Goal: Task Accomplishment & Management: Manage account settings

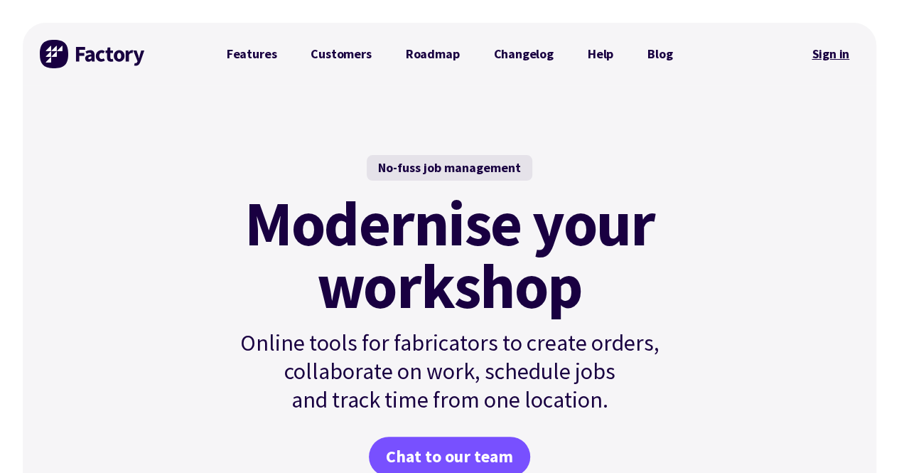
click at [823, 52] on link "Sign in" at bounding box center [831, 54] width 58 height 33
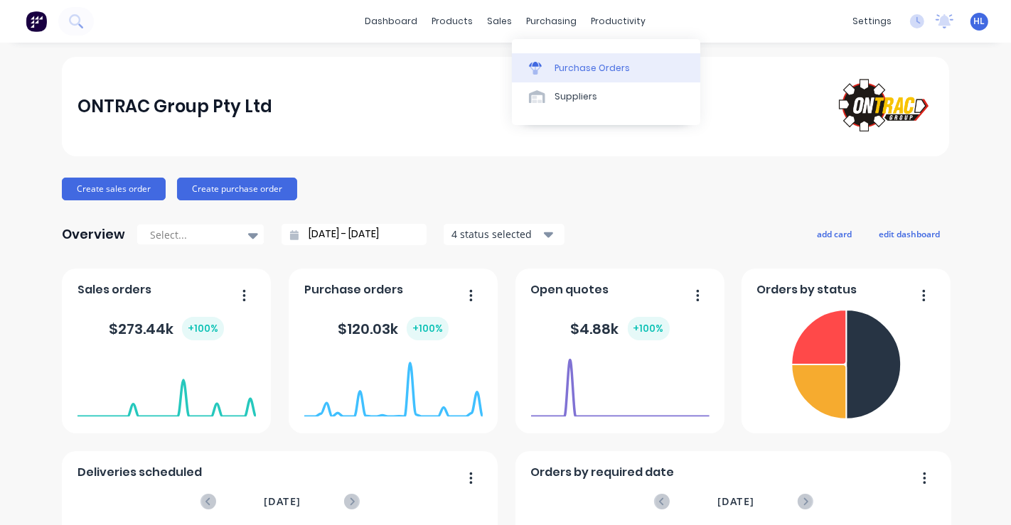
click at [567, 68] on div "Purchase Orders" at bounding box center [591, 68] width 75 height 13
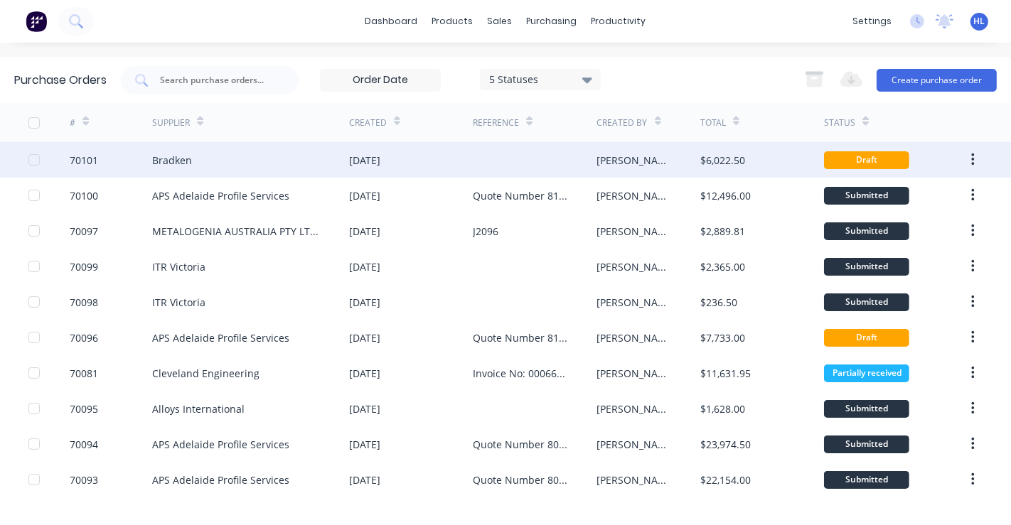
click at [700, 161] on div "$6,022.50" at bounding box center [722, 160] width 45 height 15
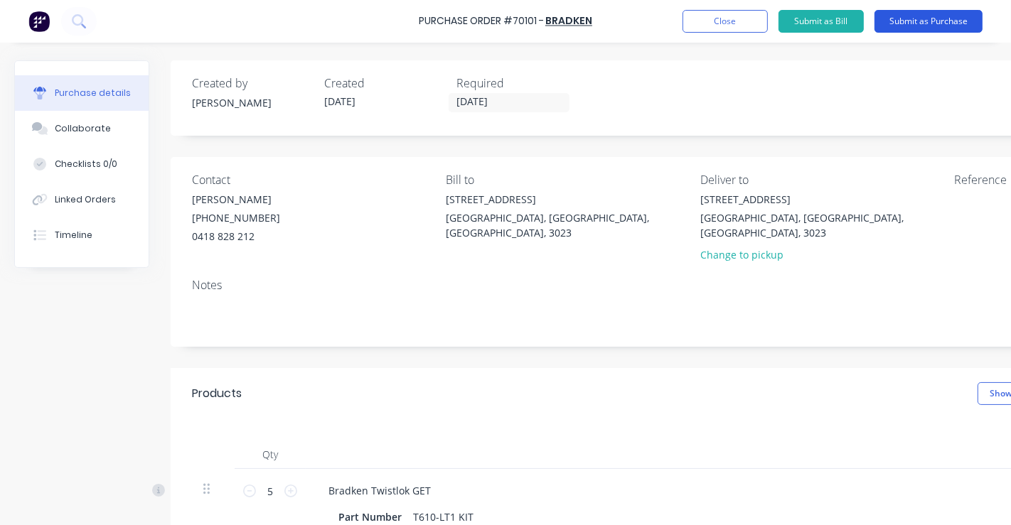
click at [932, 15] on button "Submit as Purchase" at bounding box center [928, 21] width 108 height 23
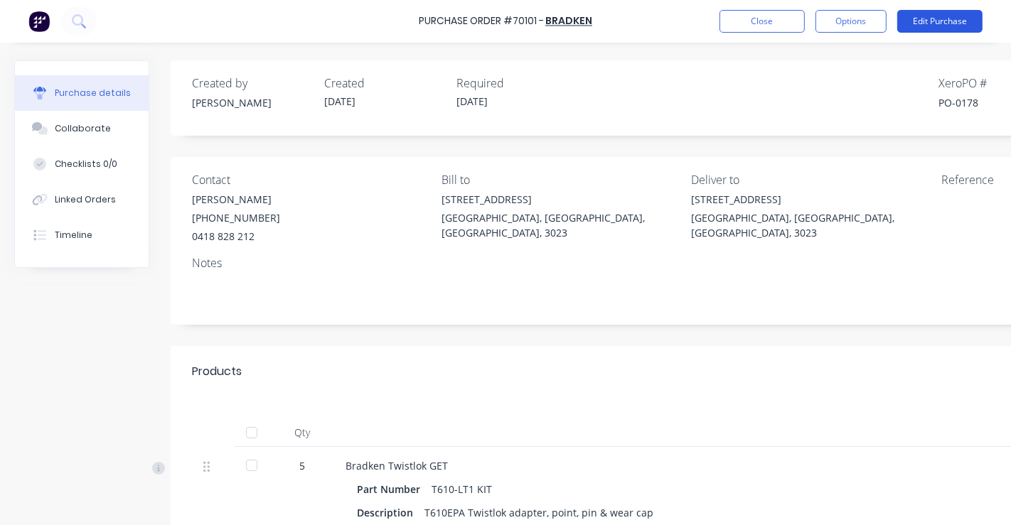
click at [936, 21] on button "Edit Purchase" at bounding box center [939, 21] width 85 height 23
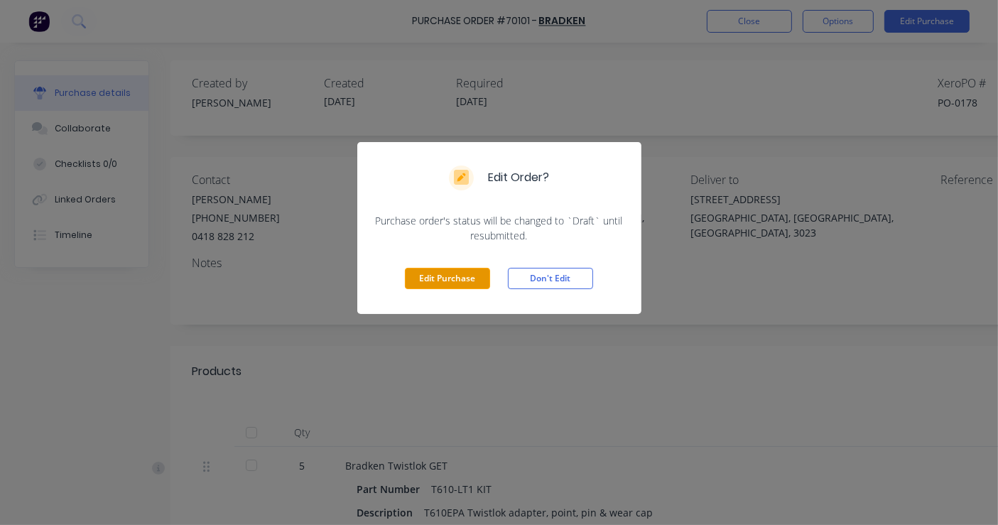
click at [457, 283] on button "Edit Purchase" at bounding box center [447, 278] width 85 height 21
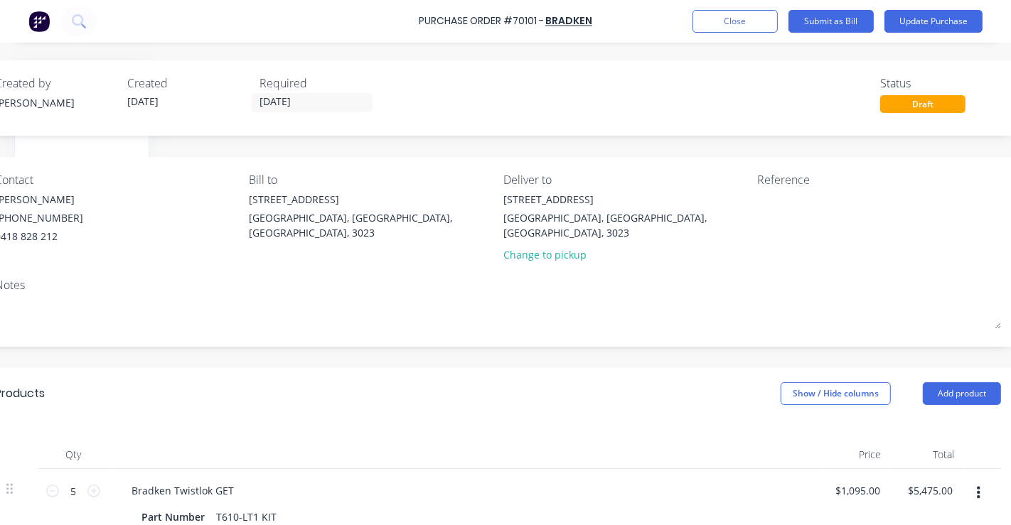
scroll to position [0, 220]
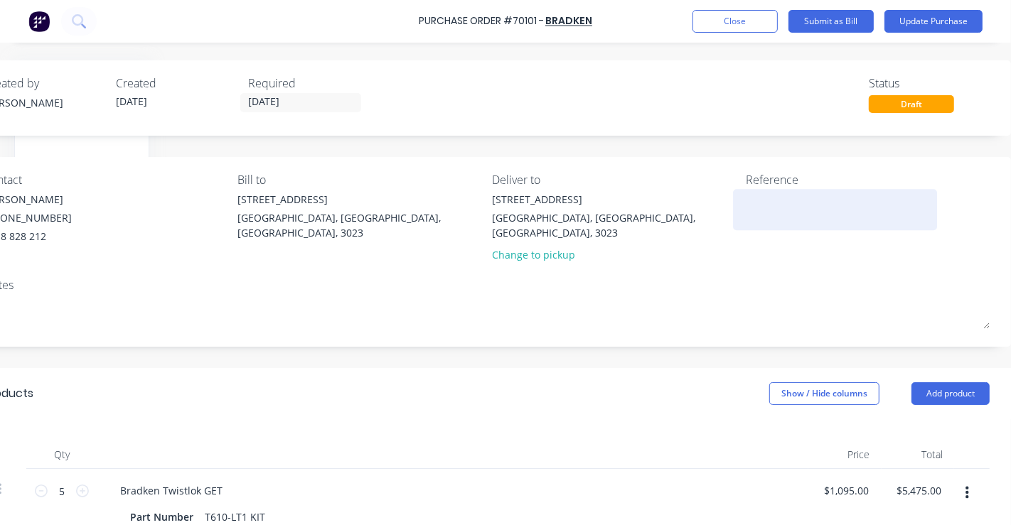
click at [762, 198] on textarea at bounding box center [835, 208] width 178 height 32
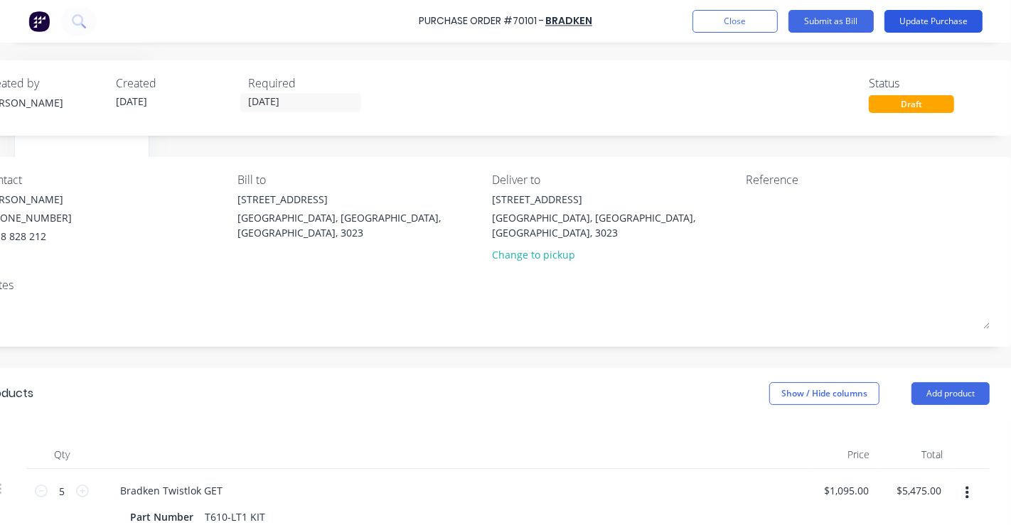
click at [954, 16] on button "Update Purchase" at bounding box center [933, 21] width 98 height 23
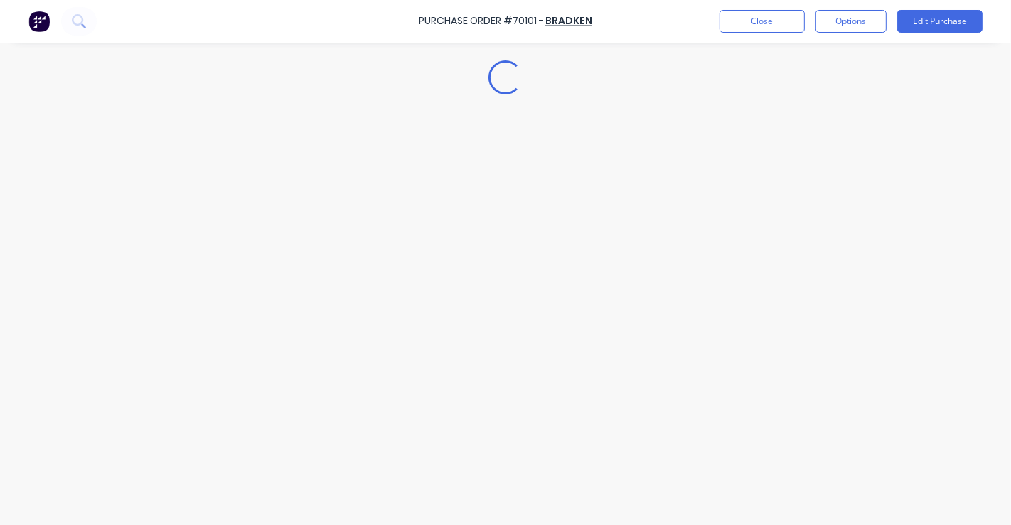
scroll to position [0, 0]
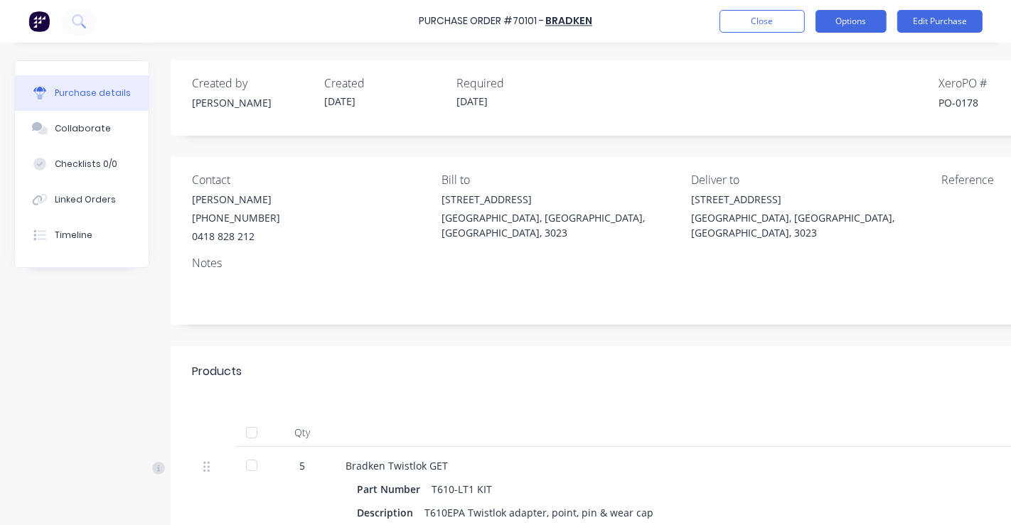
click at [848, 15] on button "Options" at bounding box center [850, 21] width 71 height 23
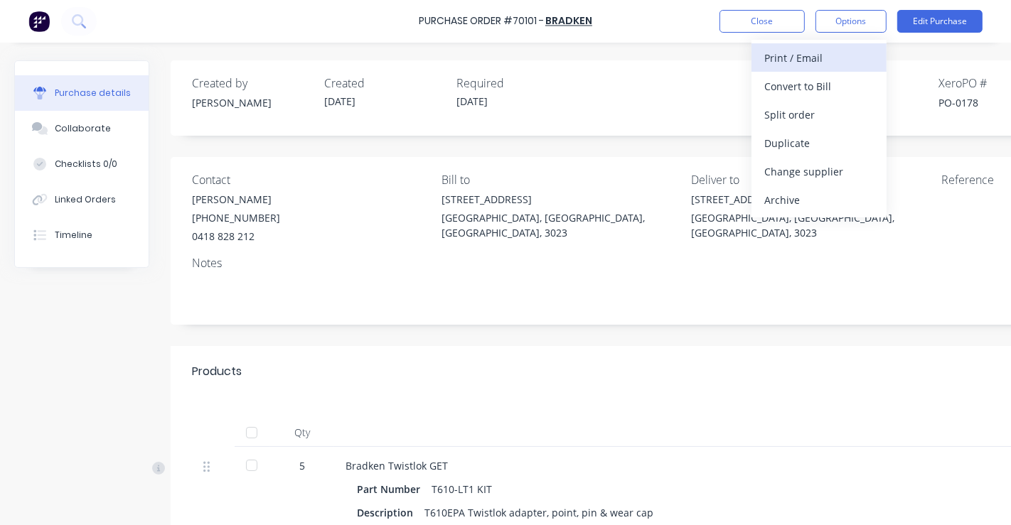
click at [832, 63] on div "Print / Email" at bounding box center [818, 58] width 109 height 21
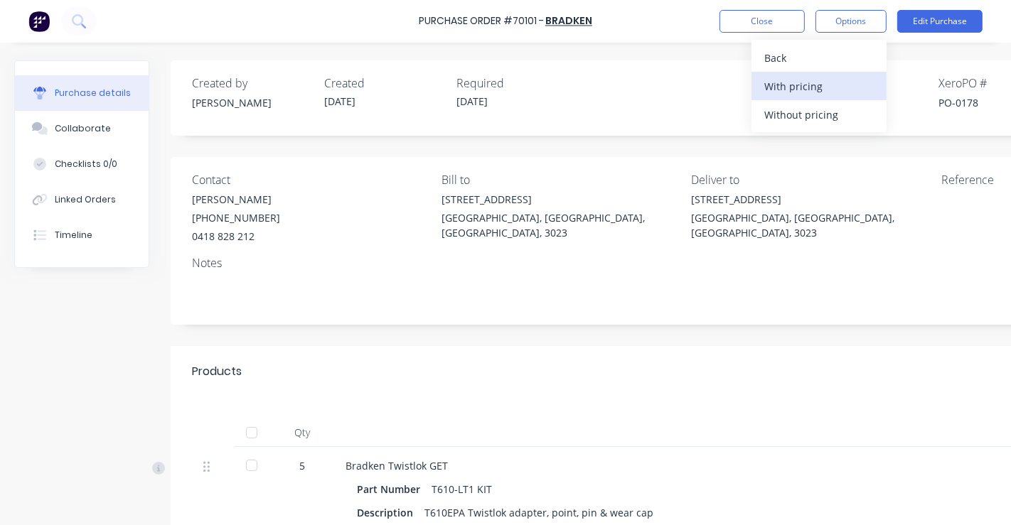
click at [828, 85] on div "With pricing" at bounding box center [818, 86] width 109 height 21
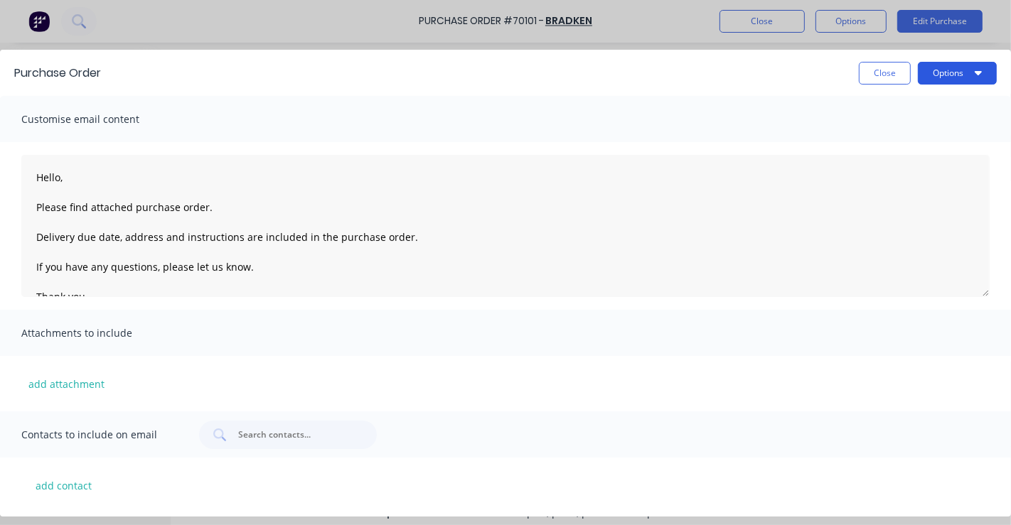
click at [947, 71] on button "Options" at bounding box center [956, 73] width 79 height 23
click at [901, 109] on div "Preview" at bounding box center [928, 109] width 109 height 21
click at [897, 70] on button "Close" at bounding box center [884, 73] width 52 height 23
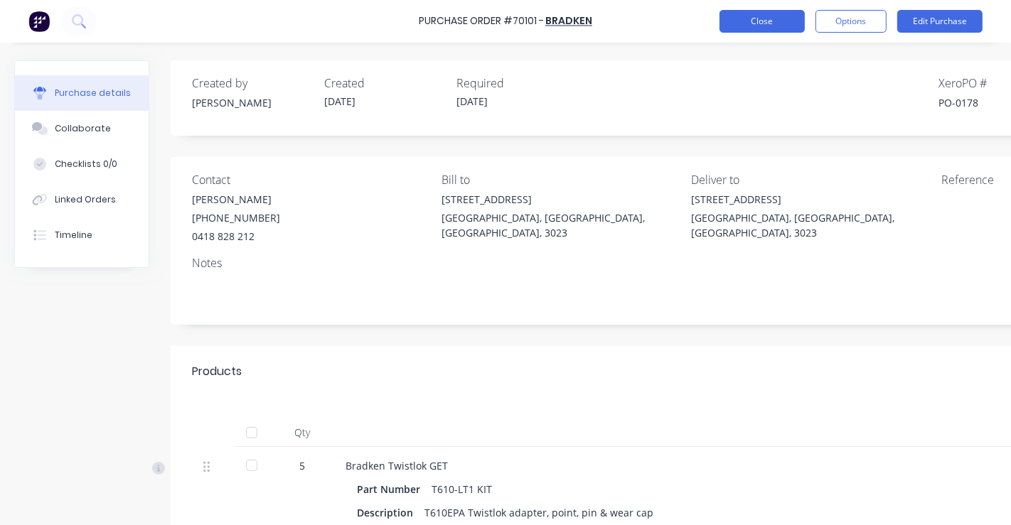
click at [756, 18] on button "Close" at bounding box center [761, 21] width 85 height 23
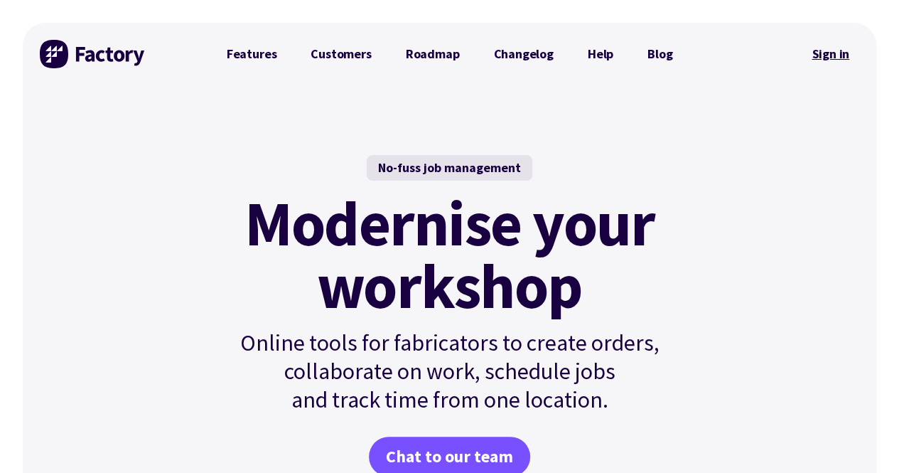
click at [836, 45] on link "Sign in" at bounding box center [831, 54] width 58 height 33
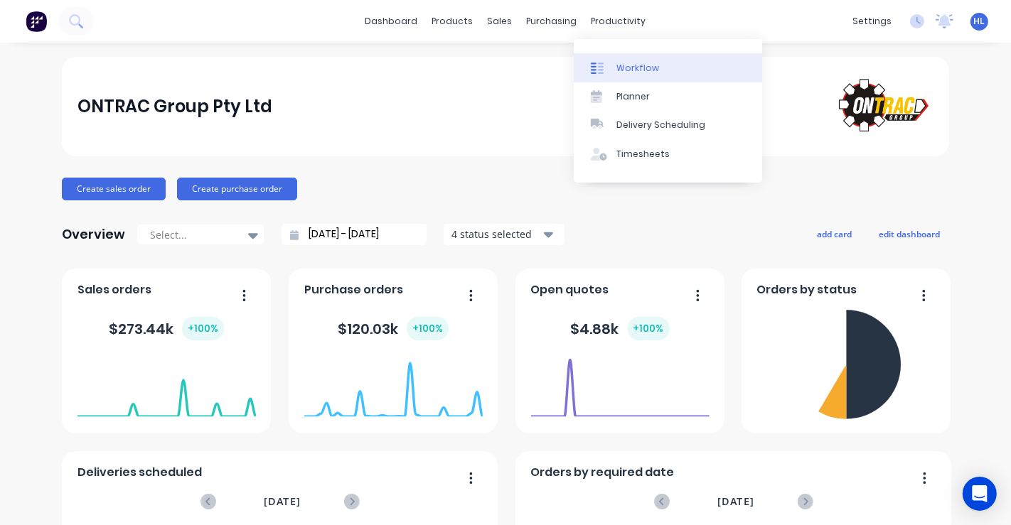
click at [621, 55] on link "Workflow" at bounding box center [667, 67] width 188 height 28
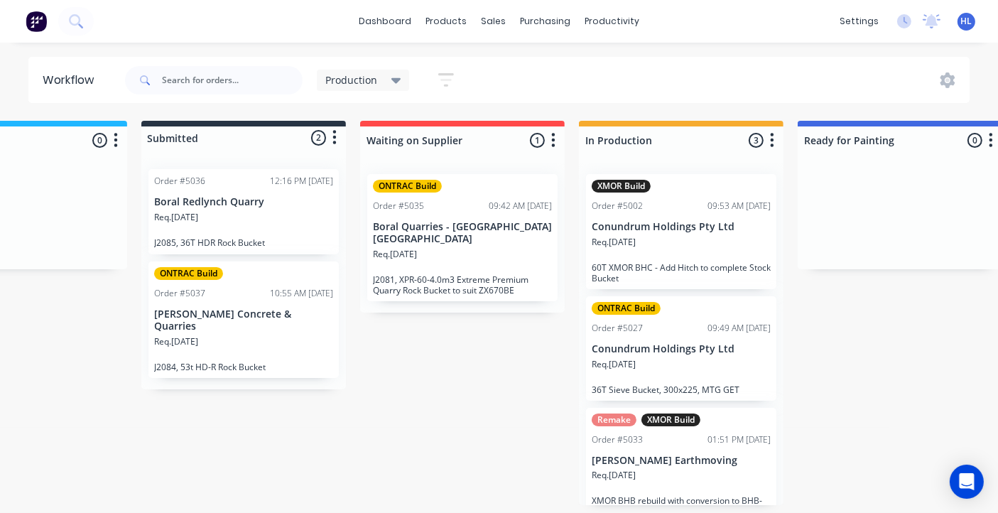
scroll to position [16, 0]
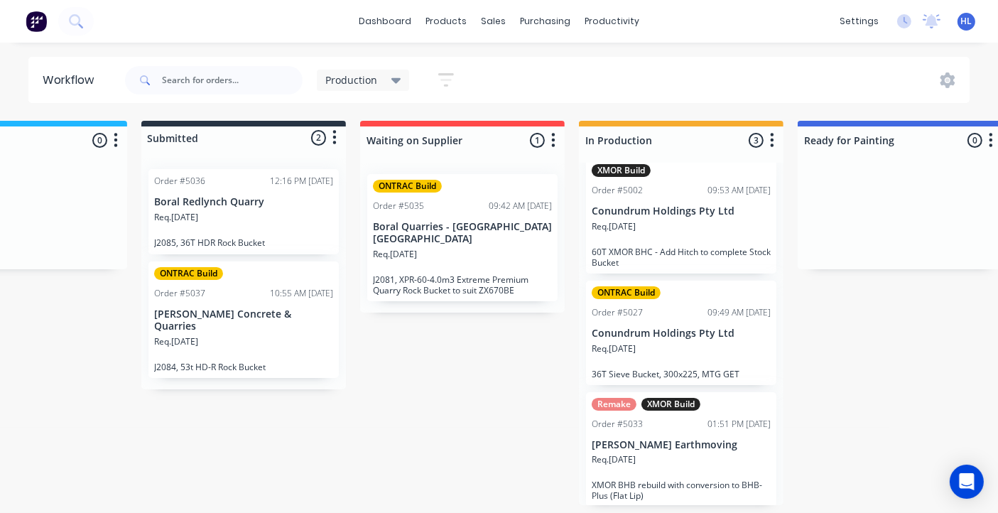
click at [568, 114] on div "Workflow Production Save new view None edit Production (Default) edit Show/Hide…" at bounding box center [391, 271] width 998 height 428
click at [561, 317] on div "On Hold 0 Status colour #1FB6FF hex #1FB6FF Save Cancel Notifications Email SMS…" at bounding box center [757, 313] width 1752 height 384
click at [470, 354] on div "On Hold 0 Status colour #1FB6FF hex #1FB6FF Save Cancel Notifications Email SMS…" at bounding box center [757, 313] width 1752 height 384
click at [379, 402] on div "On Hold 0 Status colour #1FB6FF hex #1FB6FF Save Cancel Notifications Email SMS…" at bounding box center [757, 313] width 1752 height 384
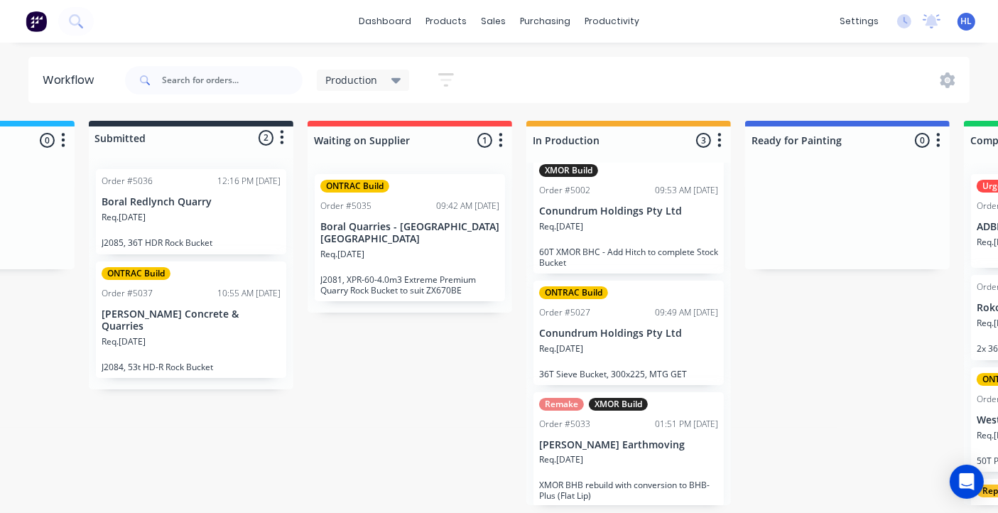
scroll to position [4, 160]
click at [634, 470] on div "Req. 08/09/25" at bounding box center [629, 465] width 179 height 24
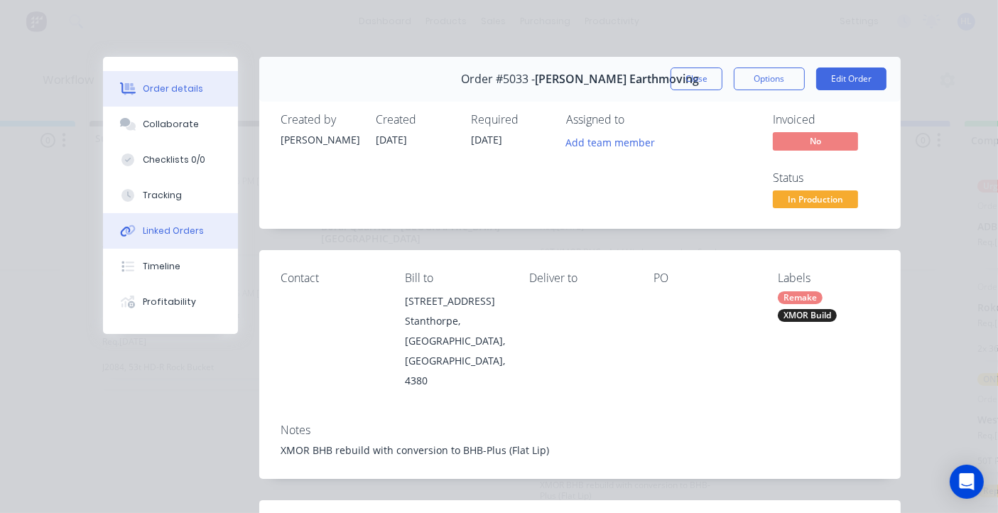
click at [184, 230] on div "Linked Orders" at bounding box center [173, 231] width 61 height 13
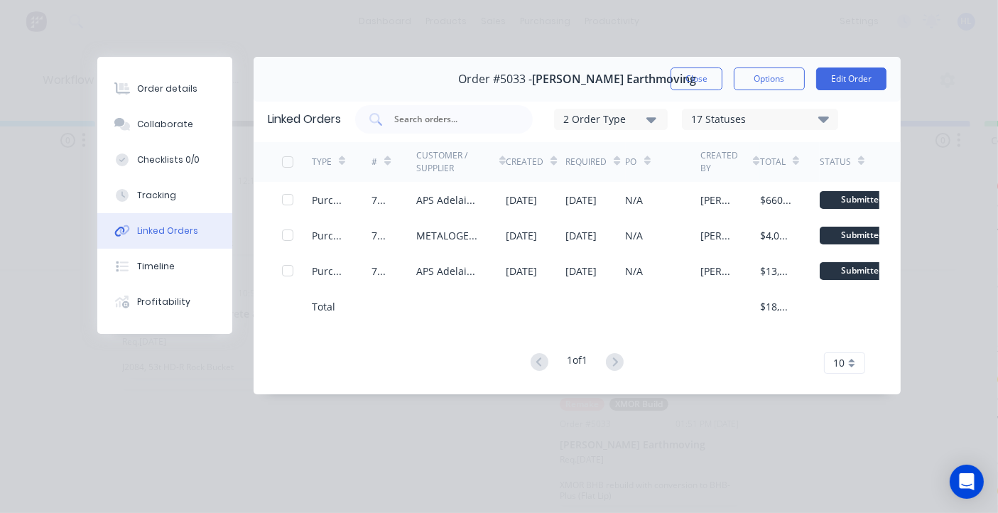
scroll to position [4, 140]
drag, startPoint x: 350, startPoint y: 378, endPoint x: 495, endPoint y: 304, distance: 162.7
click at [495, 304] on div "Linked Orders 2 Order Type 17 Statuses Sales Order Status All Archived Draft Qu…" at bounding box center [577, 245] width 647 height 298
click at [696, 76] on button "Close" at bounding box center [697, 79] width 52 height 23
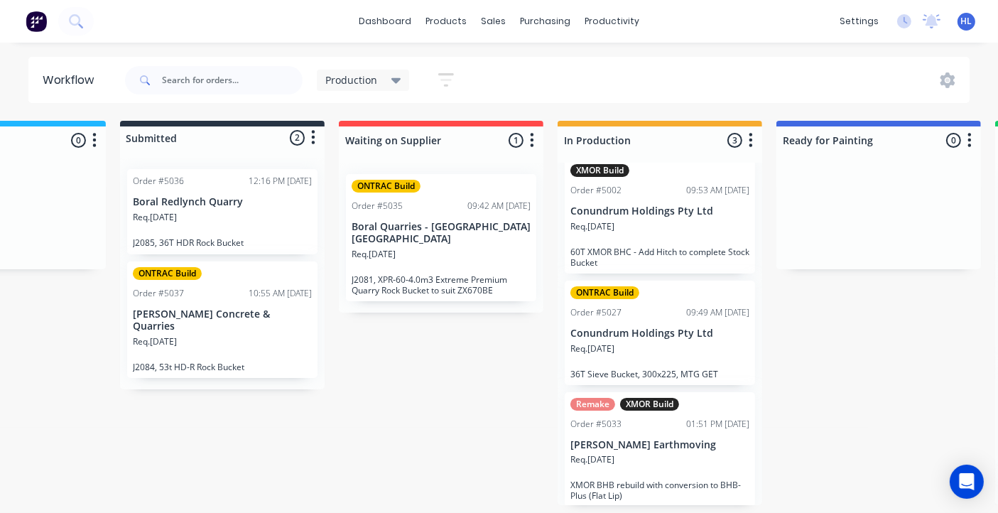
click at [401, 437] on div "On Hold 0 Status colour #1FB6FF hex #1FB6FF Save Cancel Notifications Email SMS…" at bounding box center [736, 313] width 1752 height 384
click at [320, 378] on div "On Hold 0 Status colour #1FB6FF hex #1FB6FF Save Cancel Notifications Email SMS…" at bounding box center [736, 313] width 1752 height 384
click at [58, 299] on div "On Hold 0 Status colour #1FB6FF hex #1FB6FF Save Cancel Notifications Email SMS…" at bounding box center [736, 313] width 1752 height 384
click at [335, 444] on div "On Hold 0 Status colour #1FB6FF hex #1FB6FF Save Cancel Notifications Email SMS…" at bounding box center [736, 313] width 1752 height 384
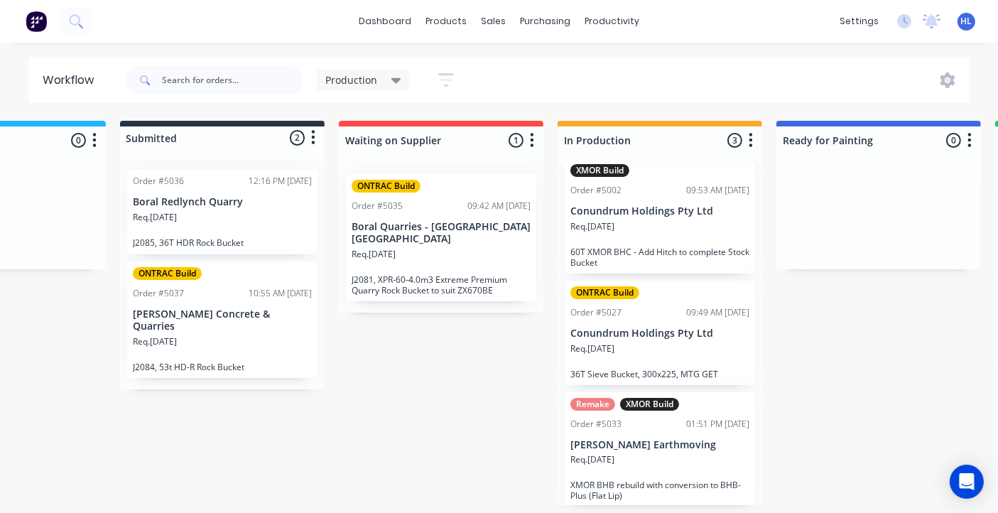
click at [335, 444] on div "On Hold 0 Status colour #1FB6FF hex #1FB6FF Save Cancel Notifications Email SMS…" at bounding box center [736, 313] width 1752 height 384
click at [83, 293] on div "On Hold 0 Status colour #1FB6FF hex #1FB6FF Save Cancel Notifications Email SMS…" at bounding box center [736, 313] width 1752 height 384
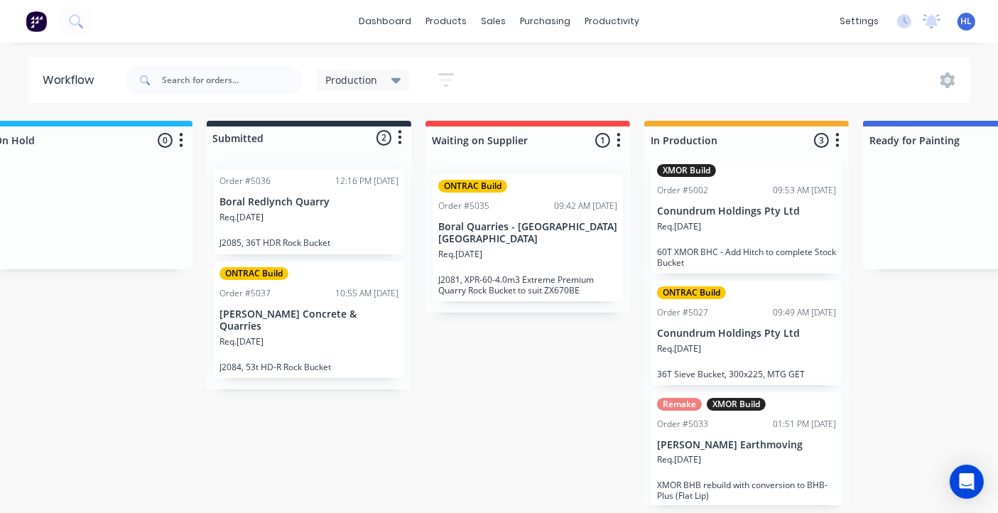
scroll to position [3, 0]
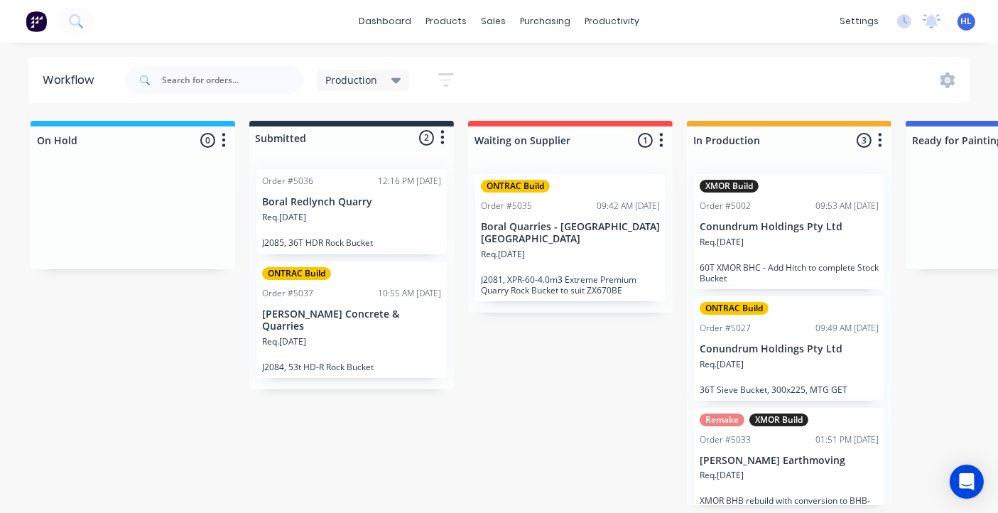
click at [410, 406] on div "On Hold 0 Status colour #1FB6FF hex #1FB6FF Save Cancel Notifications Email SMS…" at bounding box center [865, 313] width 1752 height 384
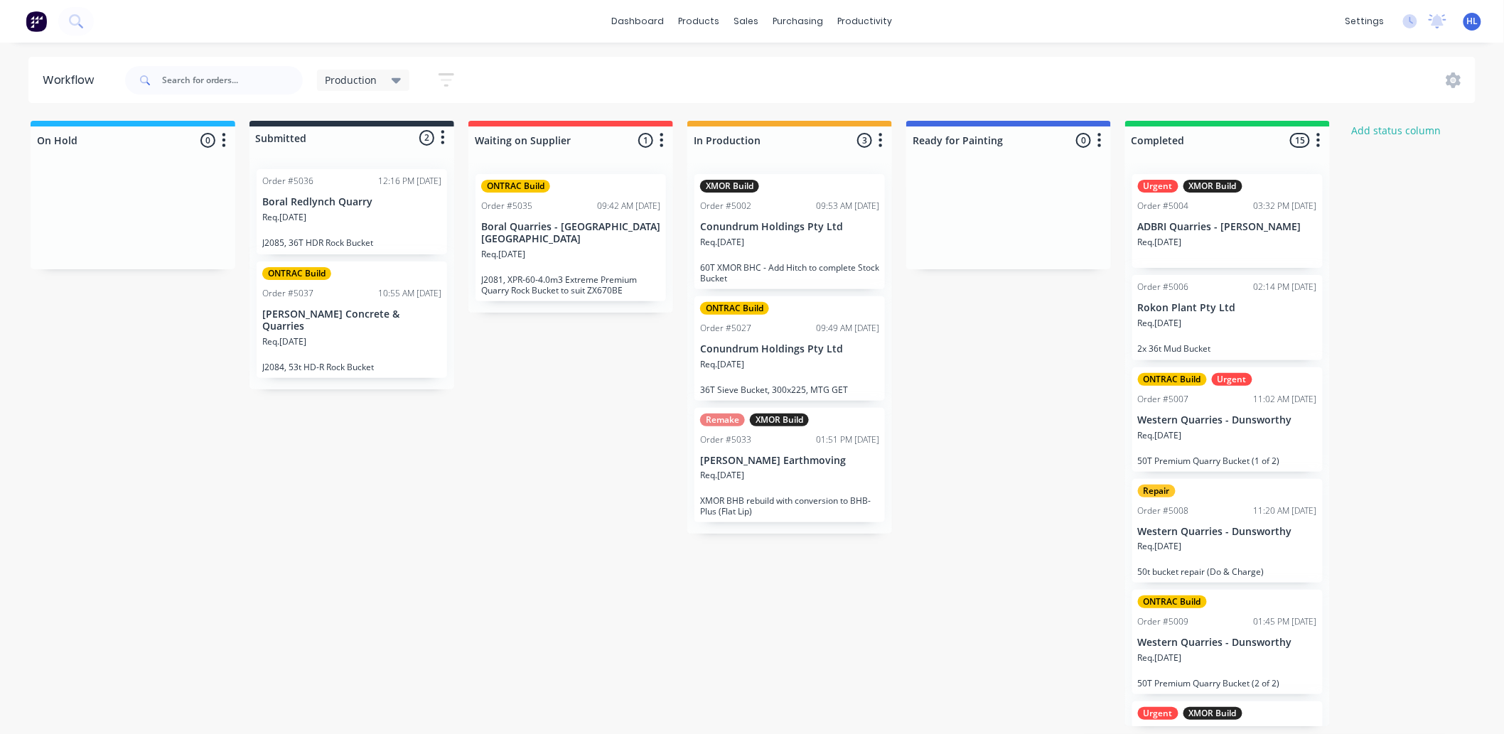
drag, startPoint x: 482, startPoint y: 480, endPoint x: 480, endPoint y: 458, distance: 21.4
click at [482, 480] on div "On Hold 0 Status colour #1FB6FF hex #1FB6FF Save Cancel Notifications Email SMS…" at bounding box center [865, 423] width 1752 height 605
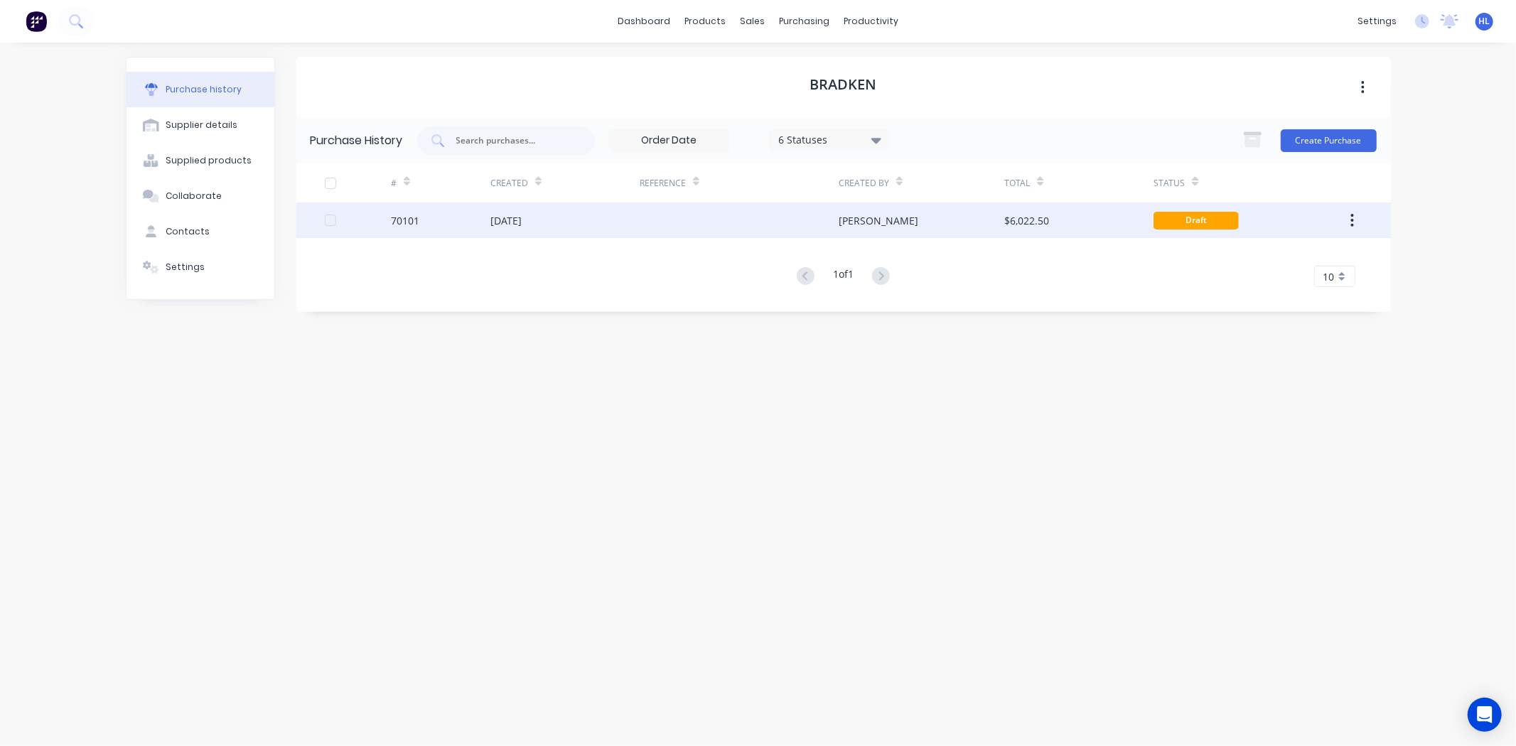
click at [402, 213] on div "70101" at bounding box center [405, 220] width 28 height 15
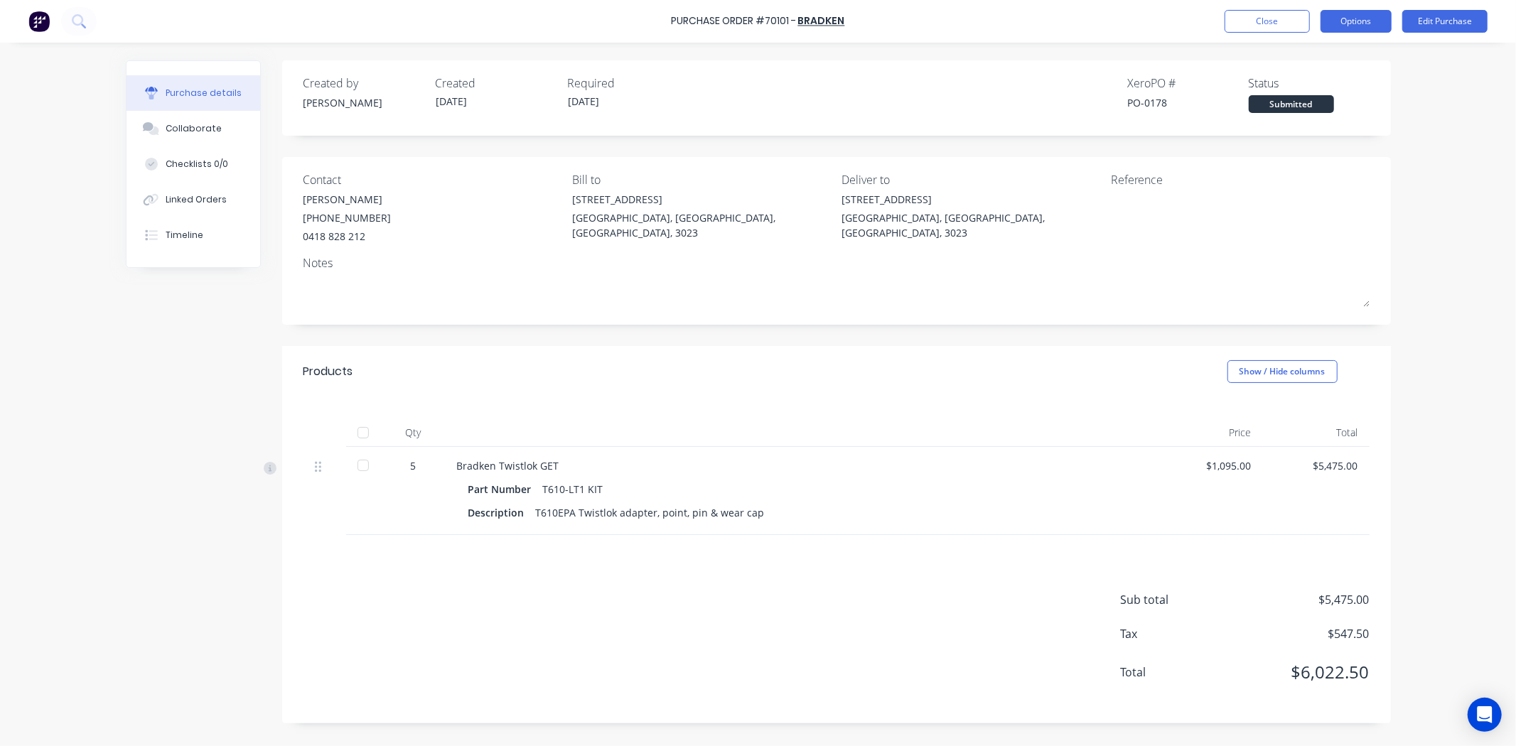
click at [1337, 11] on button "Options" at bounding box center [1355, 21] width 71 height 23
click at [1331, 53] on div "Print / Email" at bounding box center [1323, 58] width 109 height 21
click at [1320, 89] on div "With pricing" at bounding box center [1323, 86] width 109 height 21
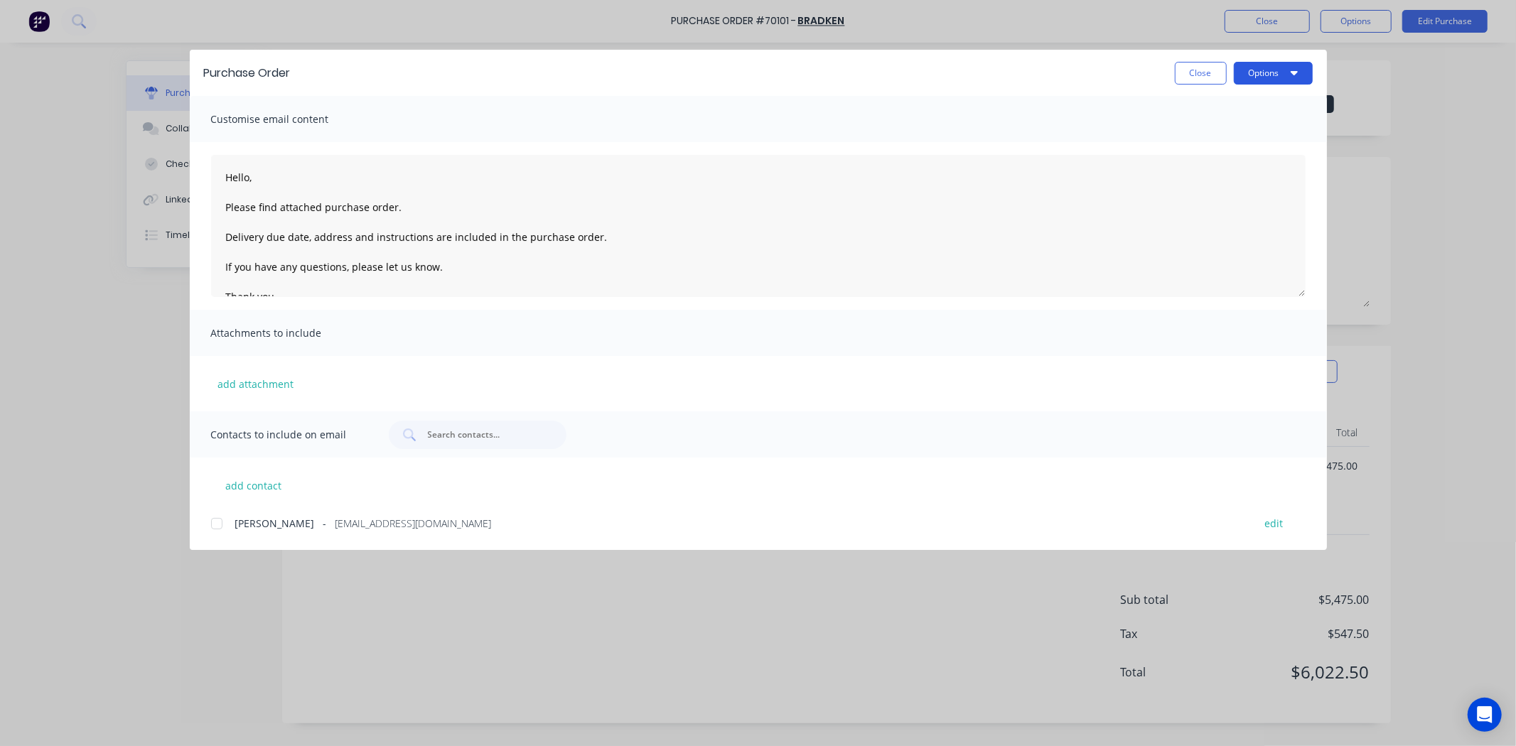
click at [1304, 72] on button "Options" at bounding box center [1273, 73] width 79 height 23
click at [1271, 115] on div "Preview" at bounding box center [1244, 109] width 109 height 21
click at [1194, 69] on button "Close" at bounding box center [1201, 73] width 52 height 23
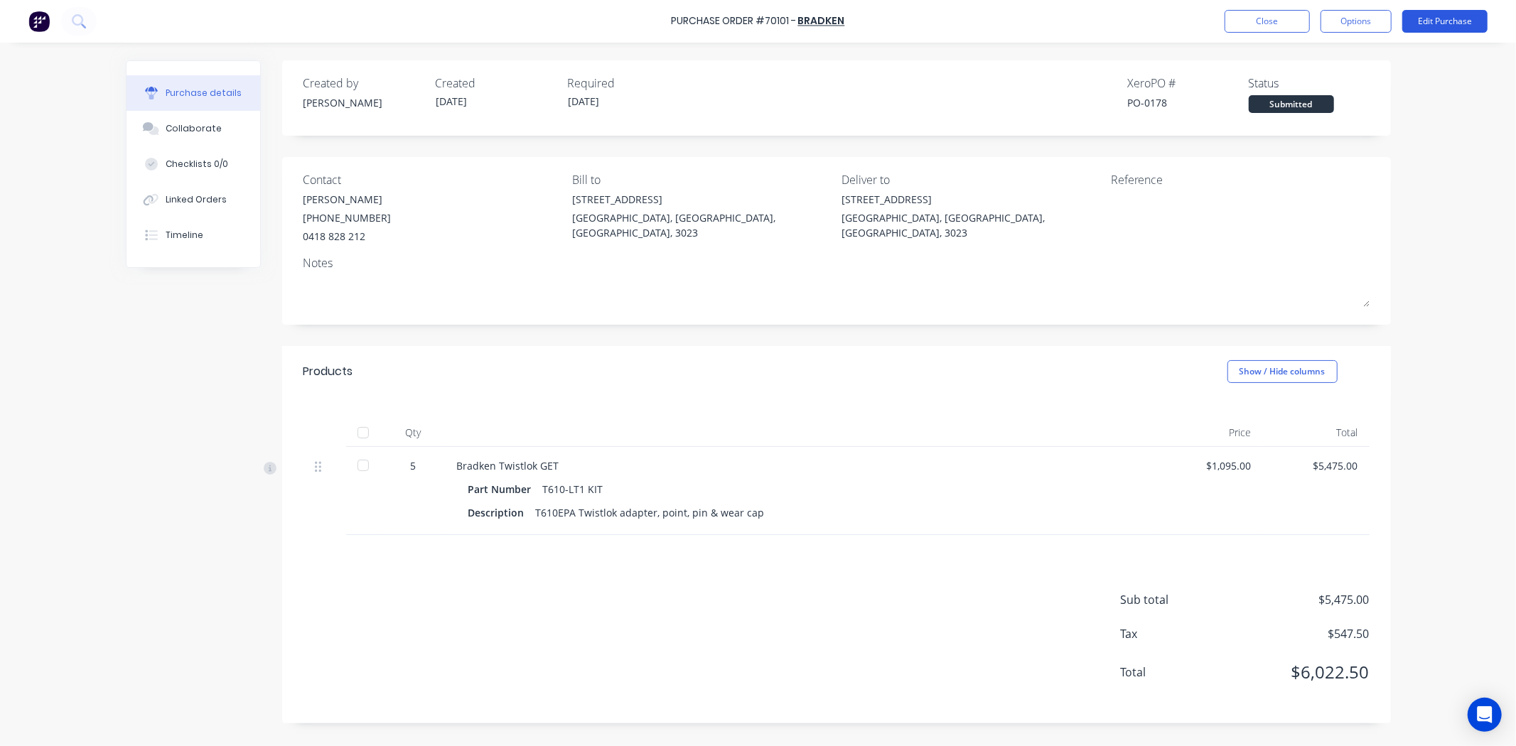
click at [1430, 16] on button "Edit Purchase" at bounding box center [1444, 21] width 85 height 23
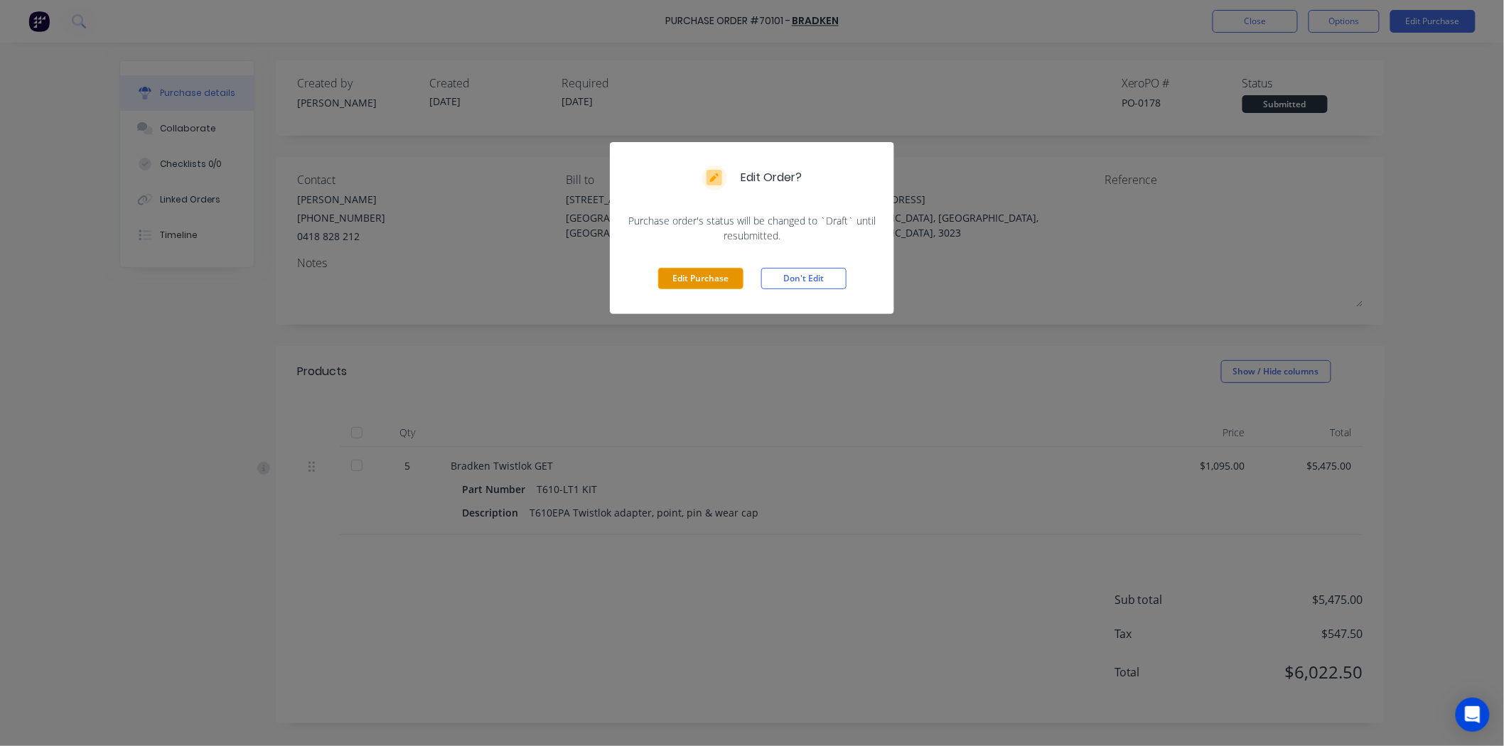
click at [735, 282] on button "Edit Purchase" at bounding box center [700, 278] width 85 height 21
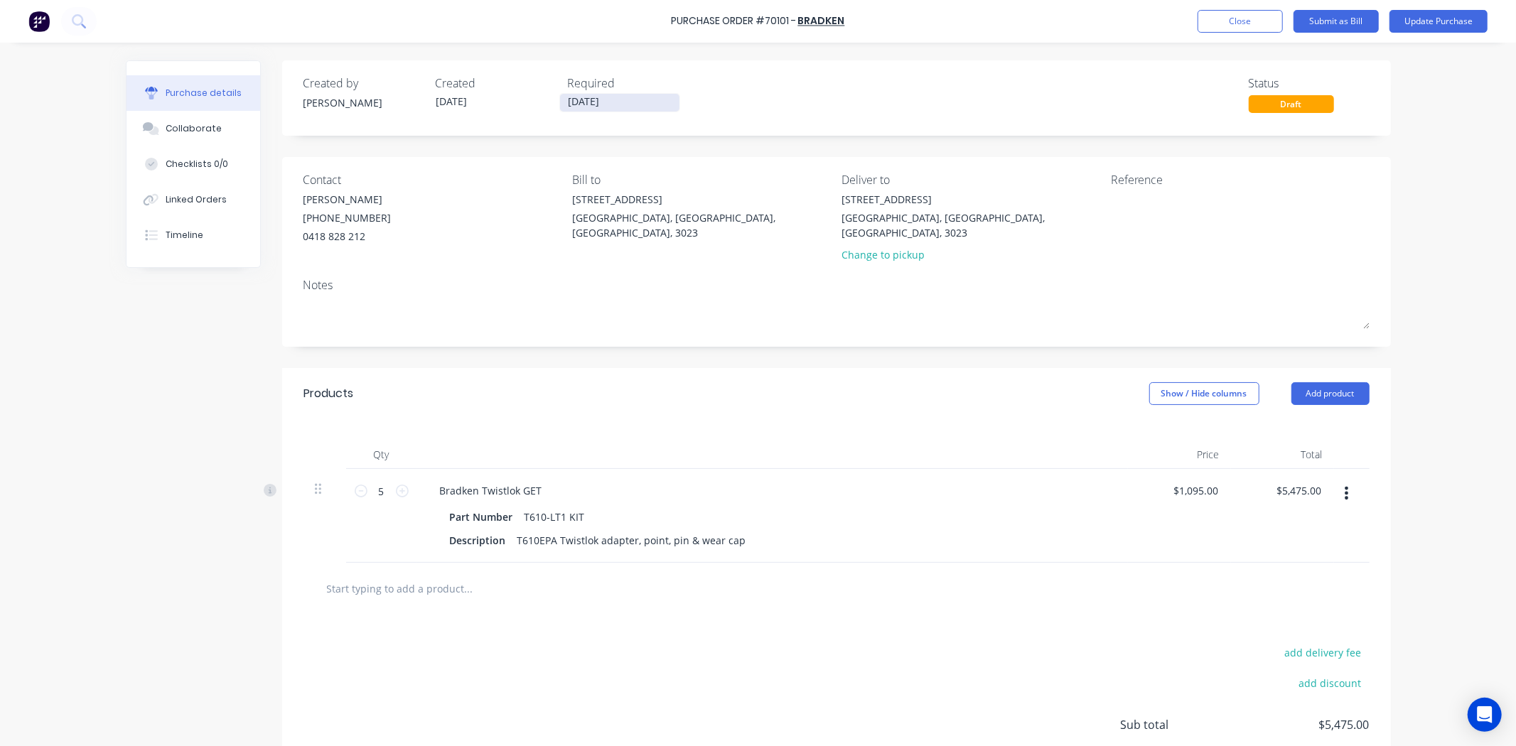
click at [570, 102] on input "30/09/25" at bounding box center [619, 103] width 119 height 18
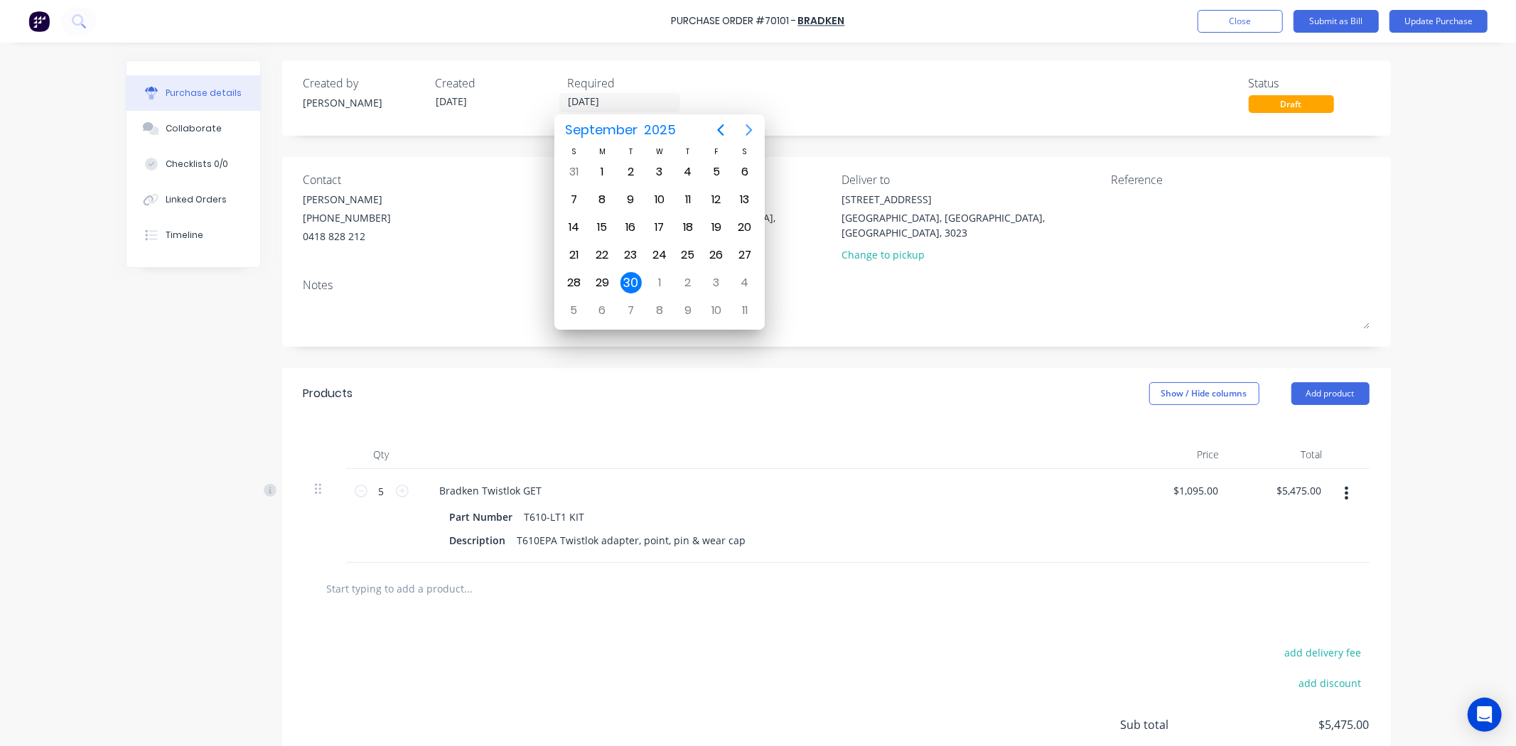
click at [748, 129] on icon "Next page" at bounding box center [748, 130] width 17 height 17
click at [657, 198] on div "8" at bounding box center [659, 199] width 21 height 21
type input "08/10/25"
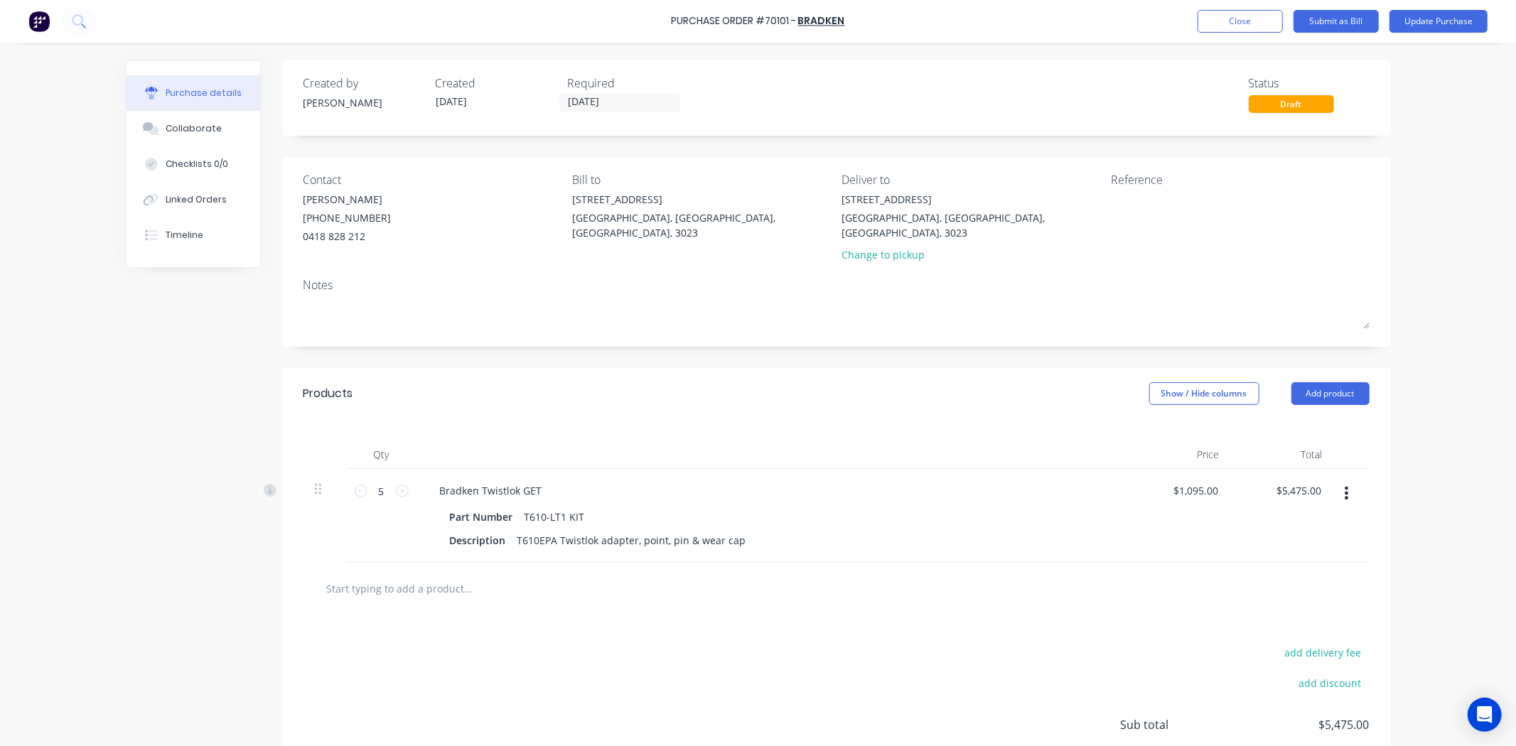
click at [727, 136] on div "Created by Hayden Created 30/09/25 Required 08/10/25 Status Draft Contact Mio S…" at bounding box center [836, 454] width 1109 height 788
click at [1426, 25] on button "Update Purchase" at bounding box center [1438, 21] width 98 height 23
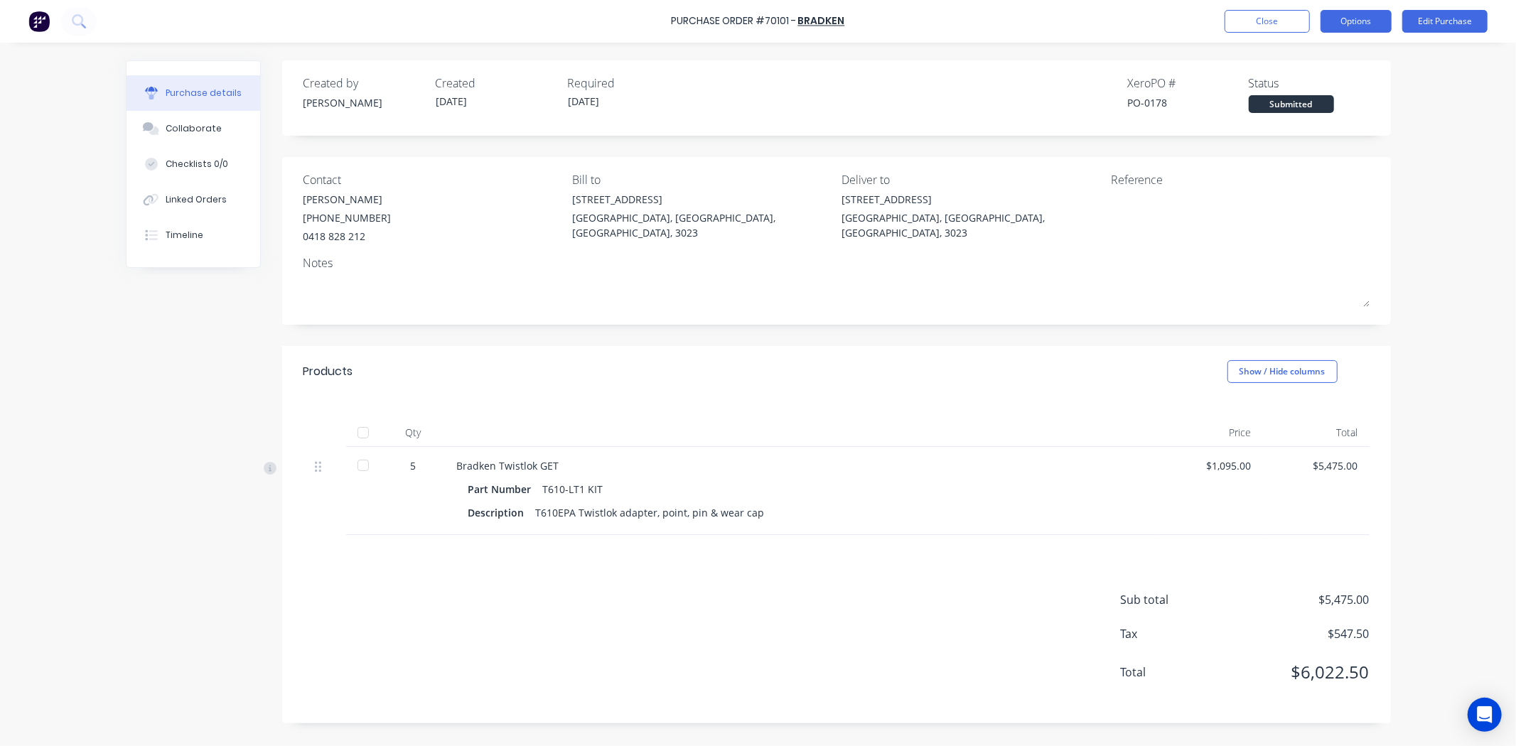
click at [1349, 11] on button "Options" at bounding box center [1355, 21] width 71 height 23
click at [1330, 53] on div "Print / Email" at bounding box center [1323, 58] width 109 height 21
click at [1313, 92] on div "With pricing" at bounding box center [1323, 86] width 109 height 21
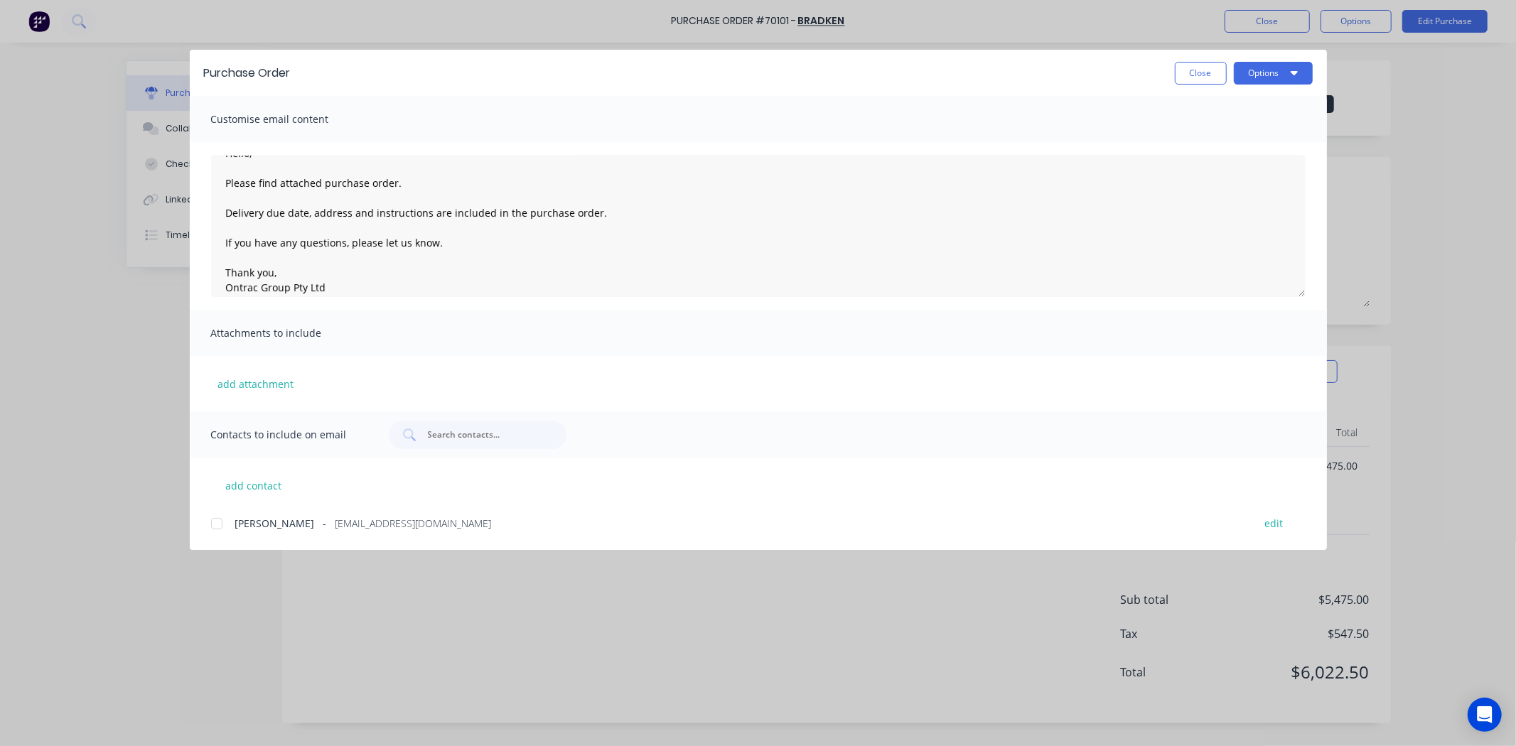
scroll to position [36, 0]
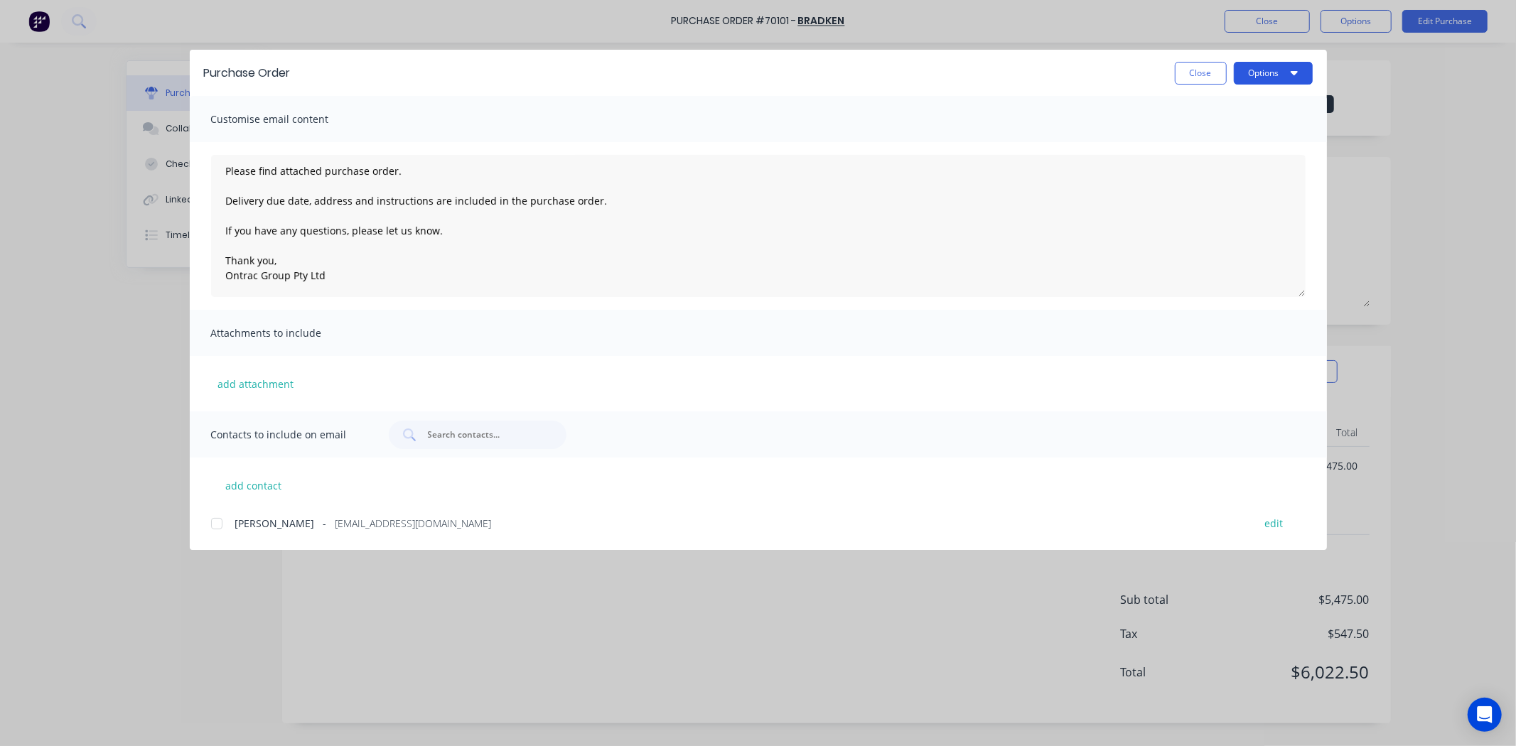
click at [1254, 72] on button "Options" at bounding box center [1273, 73] width 79 height 23
click at [1267, 111] on div "Preview" at bounding box center [1244, 109] width 109 height 21
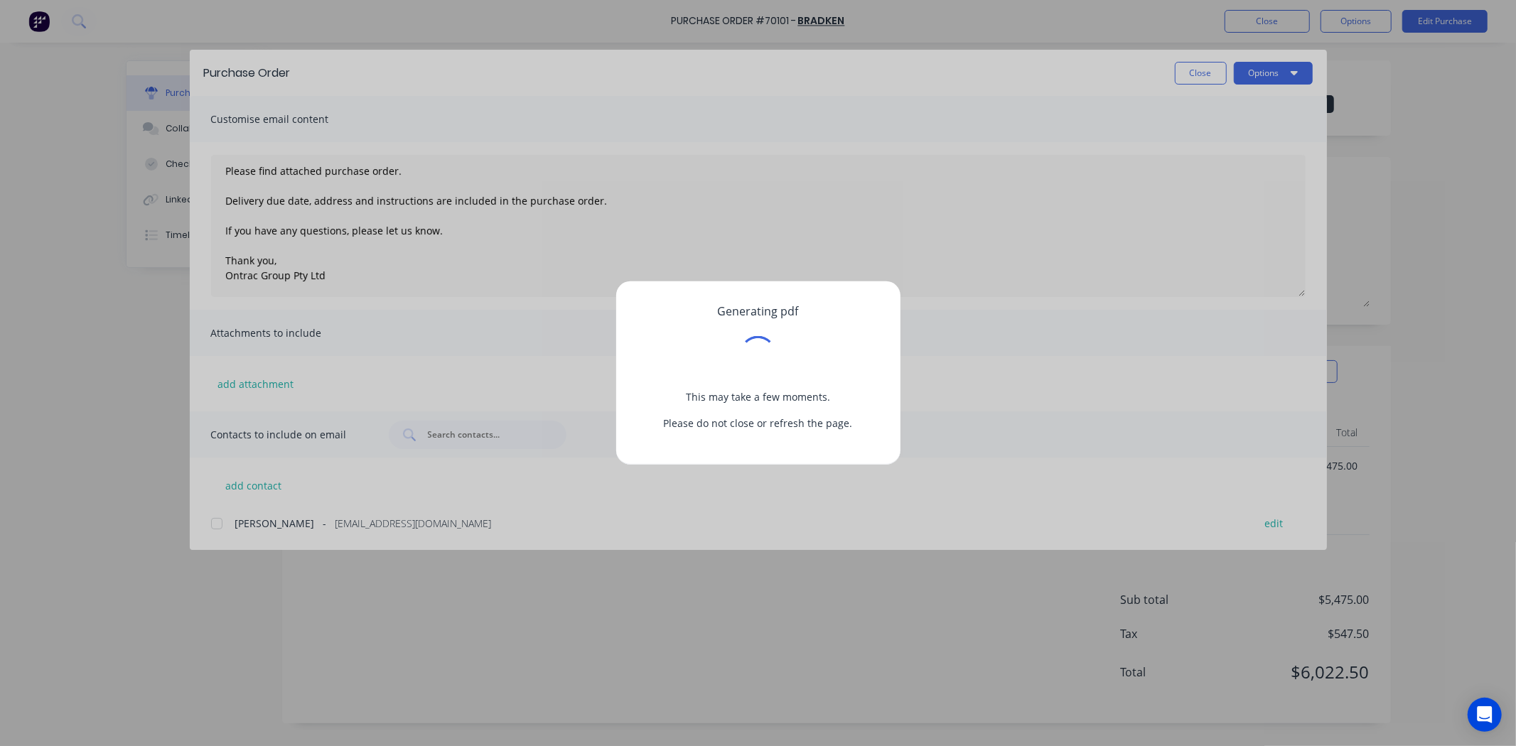
click at [1267, 111] on div "Generating pdf This may take a few moments. Please do not close or refresh the …" at bounding box center [758, 373] width 1516 height 746
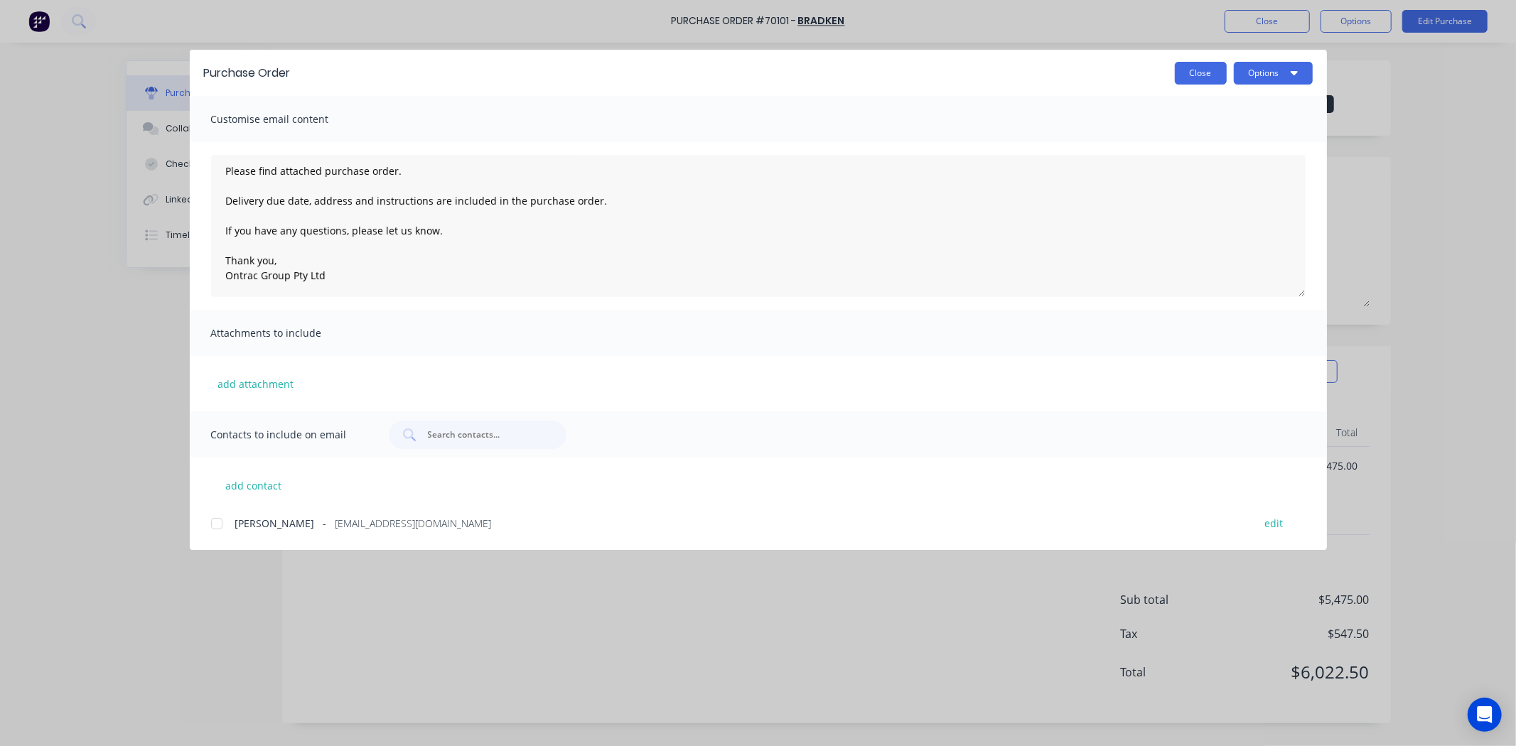
click at [1211, 81] on button "Close" at bounding box center [1201, 73] width 52 height 23
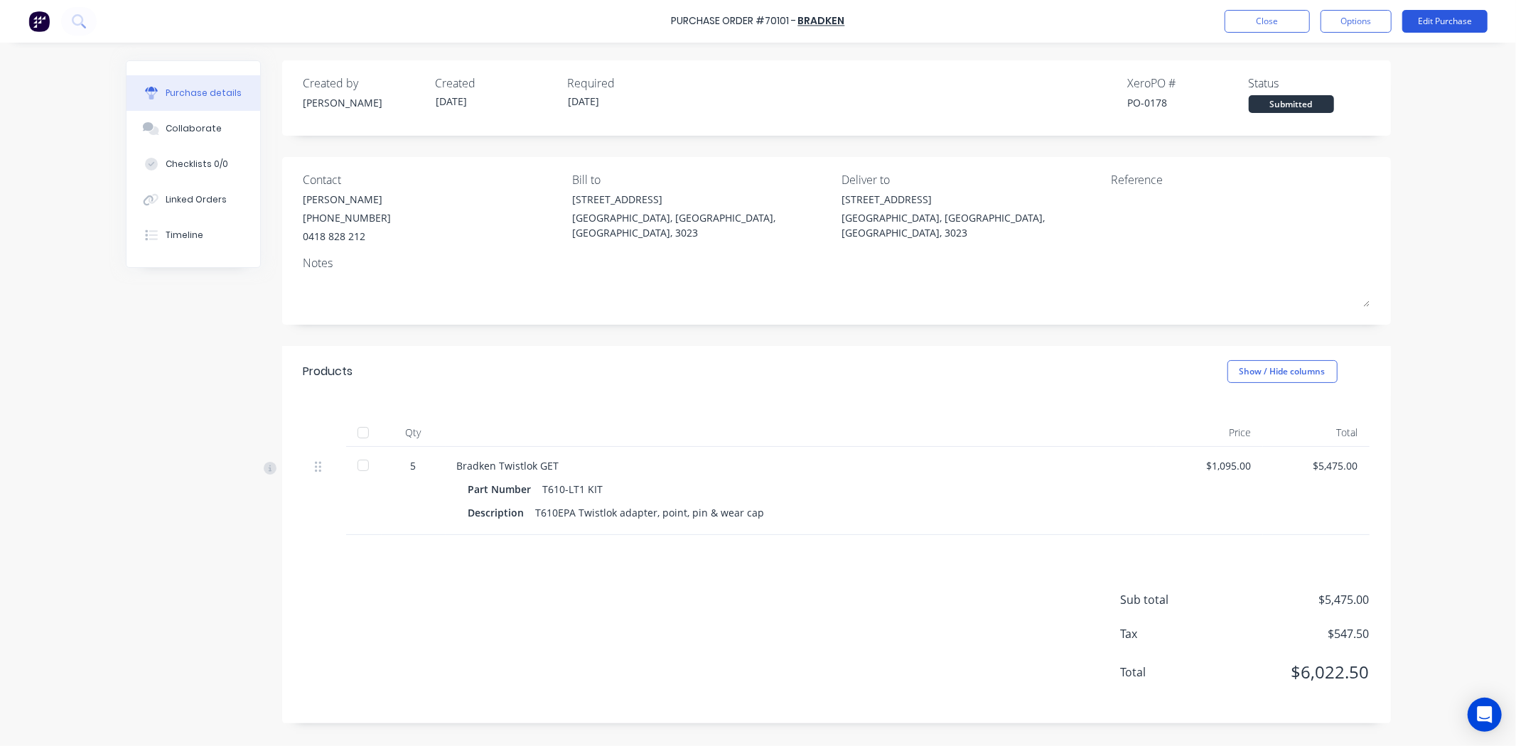
click at [1450, 21] on button "Edit Purchase" at bounding box center [1444, 21] width 85 height 23
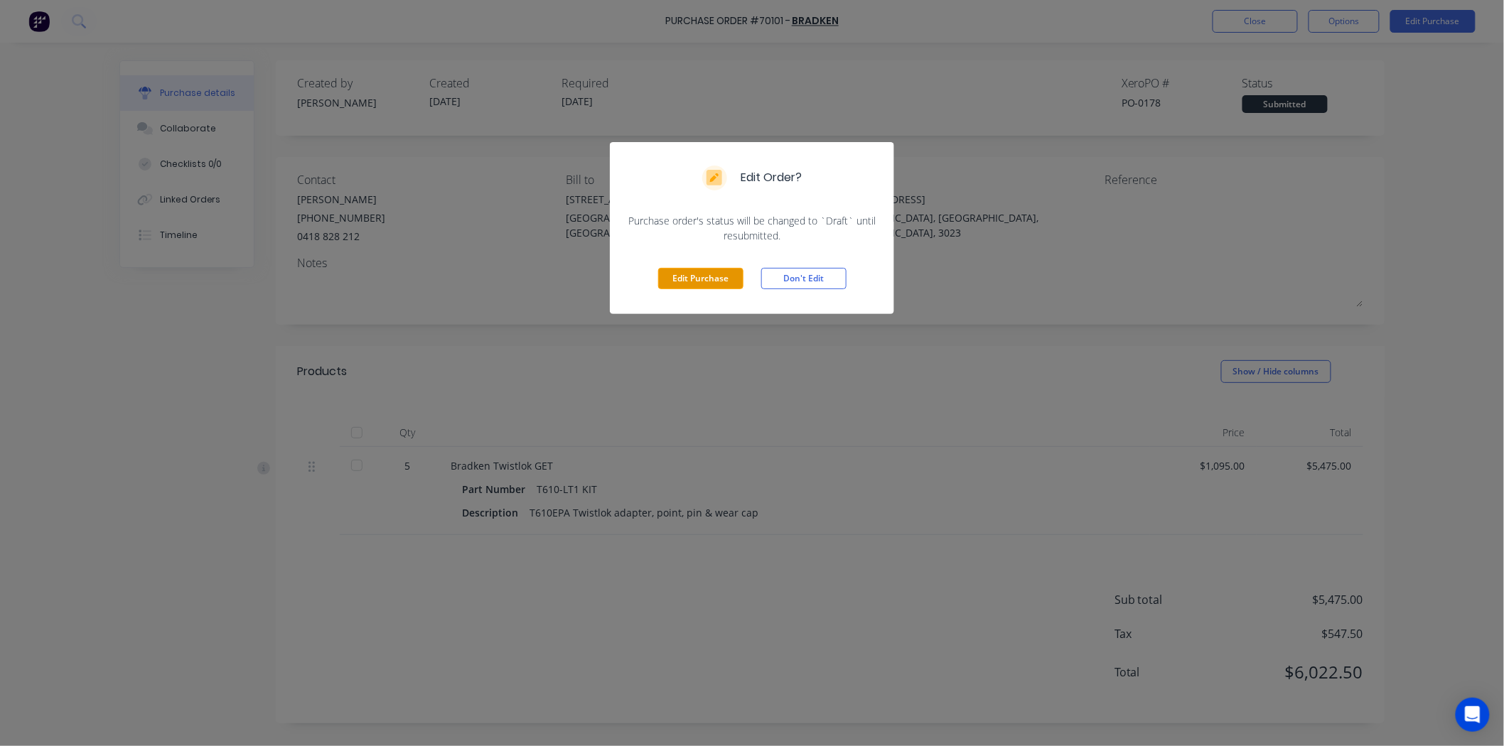
click at [718, 282] on button "Edit Purchase" at bounding box center [700, 278] width 85 height 21
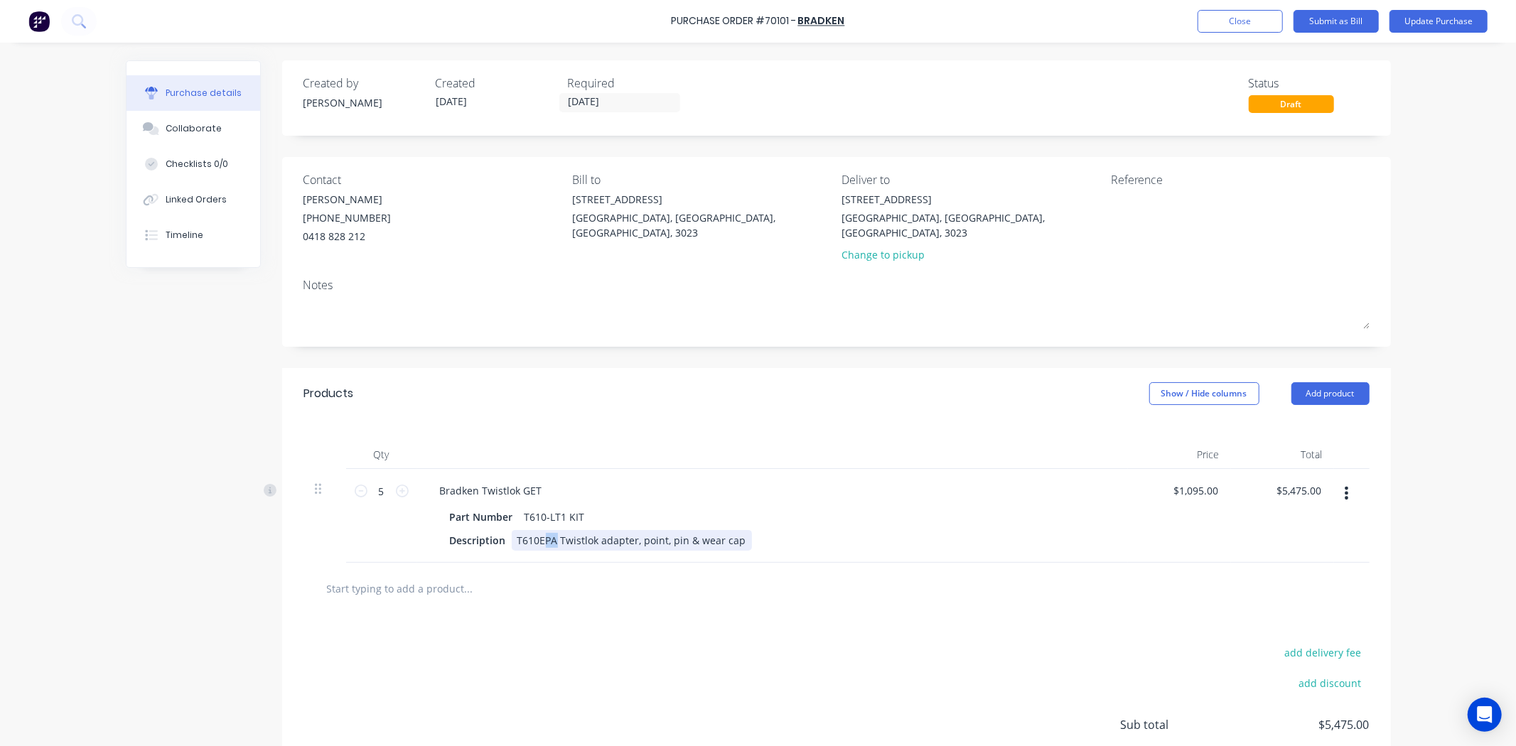
drag, startPoint x: 551, startPoint y: 533, endPoint x: 539, endPoint y: 534, distance: 12.2
click at [539, 534] on div "T610EPA Twistlok adapter, point, pin & wear cap" at bounding box center [632, 540] width 240 height 21
click at [655, 563] on div at bounding box center [836, 589] width 1066 height 52
click at [623, 350] on div "Created by Hayden Created 30/09/25 Required 08/10/25 Status Draft Contact Mio S…" at bounding box center [836, 454] width 1109 height 788
click at [1432, 18] on button "Update Purchase" at bounding box center [1438, 21] width 98 height 23
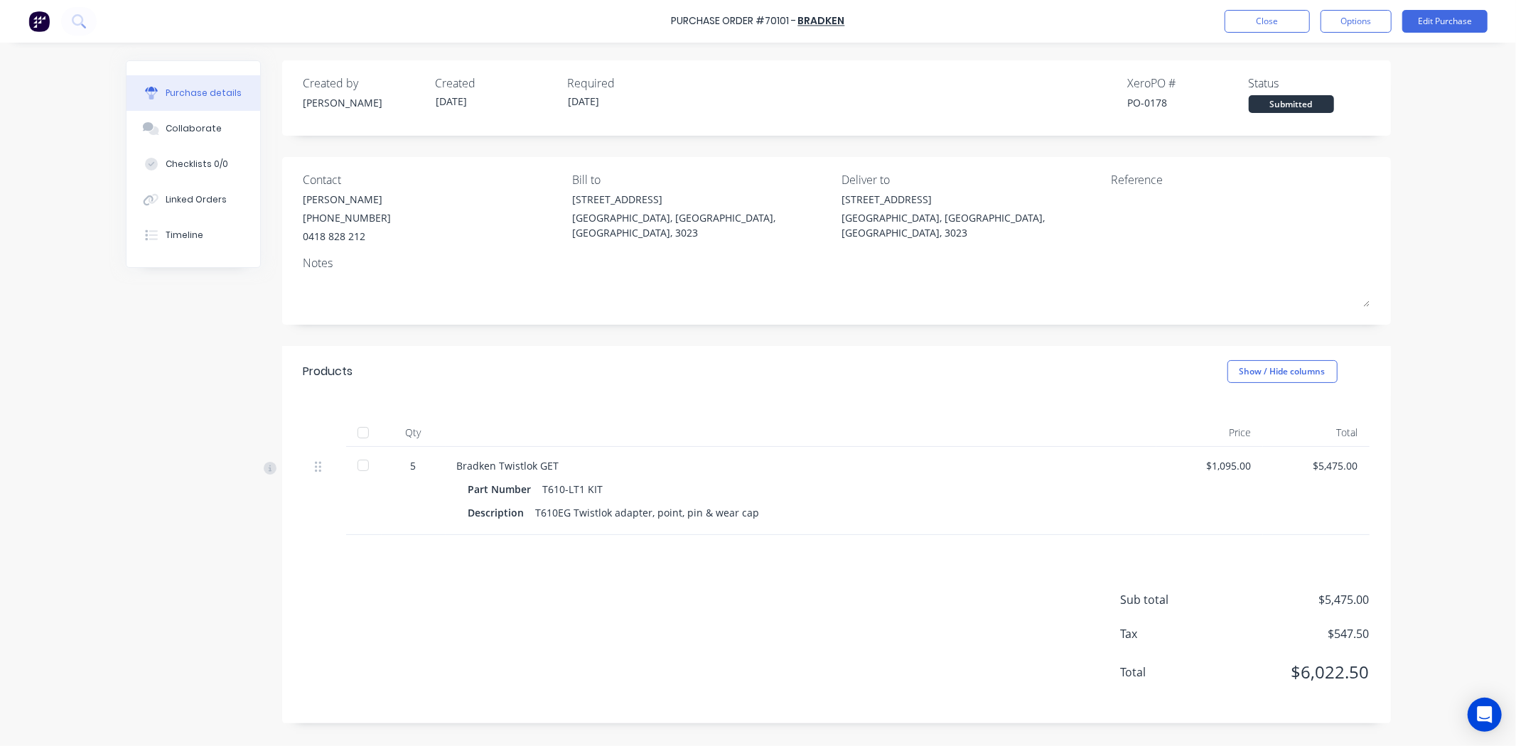
click at [150, 431] on div "Created by Hayden Created 30/09/25 Required 08/10/25 Xero PO # PO-0178 Status S…" at bounding box center [758, 391] width 1265 height 663
click at [1149, 333] on div "Created by Hayden Created 30/09/25 Required 08/10/25 Xero PO # PO-0178 Status S…" at bounding box center [836, 391] width 1109 height 663
click at [1342, 27] on button "Options" at bounding box center [1355, 21] width 71 height 23
click at [1306, 57] on div "Print / Email" at bounding box center [1323, 58] width 109 height 21
click at [1301, 78] on div "With pricing" at bounding box center [1323, 86] width 109 height 21
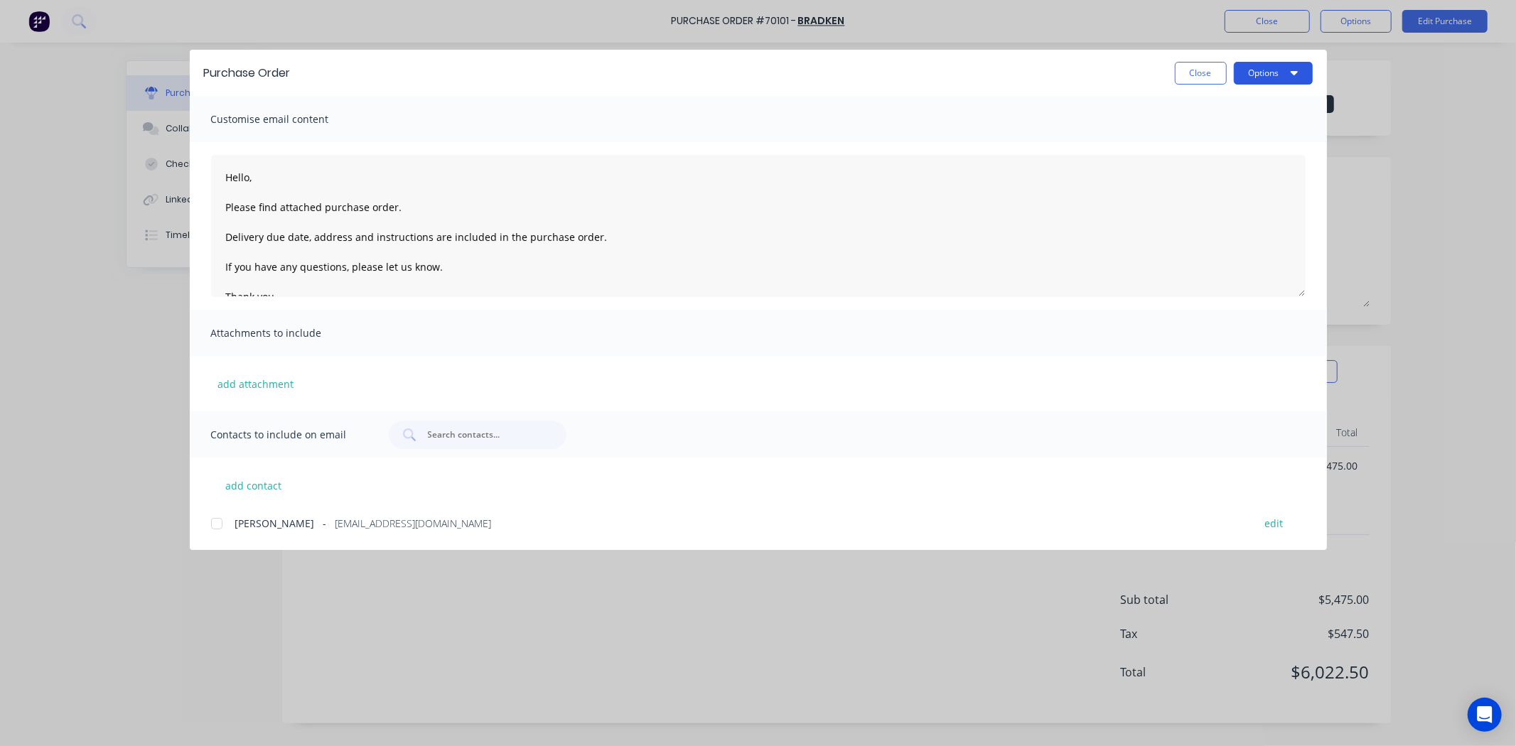
click at [1281, 75] on button "Options" at bounding box center [1273, 73] width 79 height 23
click at [1261, 114] on div "Preview" at bounding box center [1244, 109] width 109 height 21
